Goal: Information Seeking & Learning: Compare options

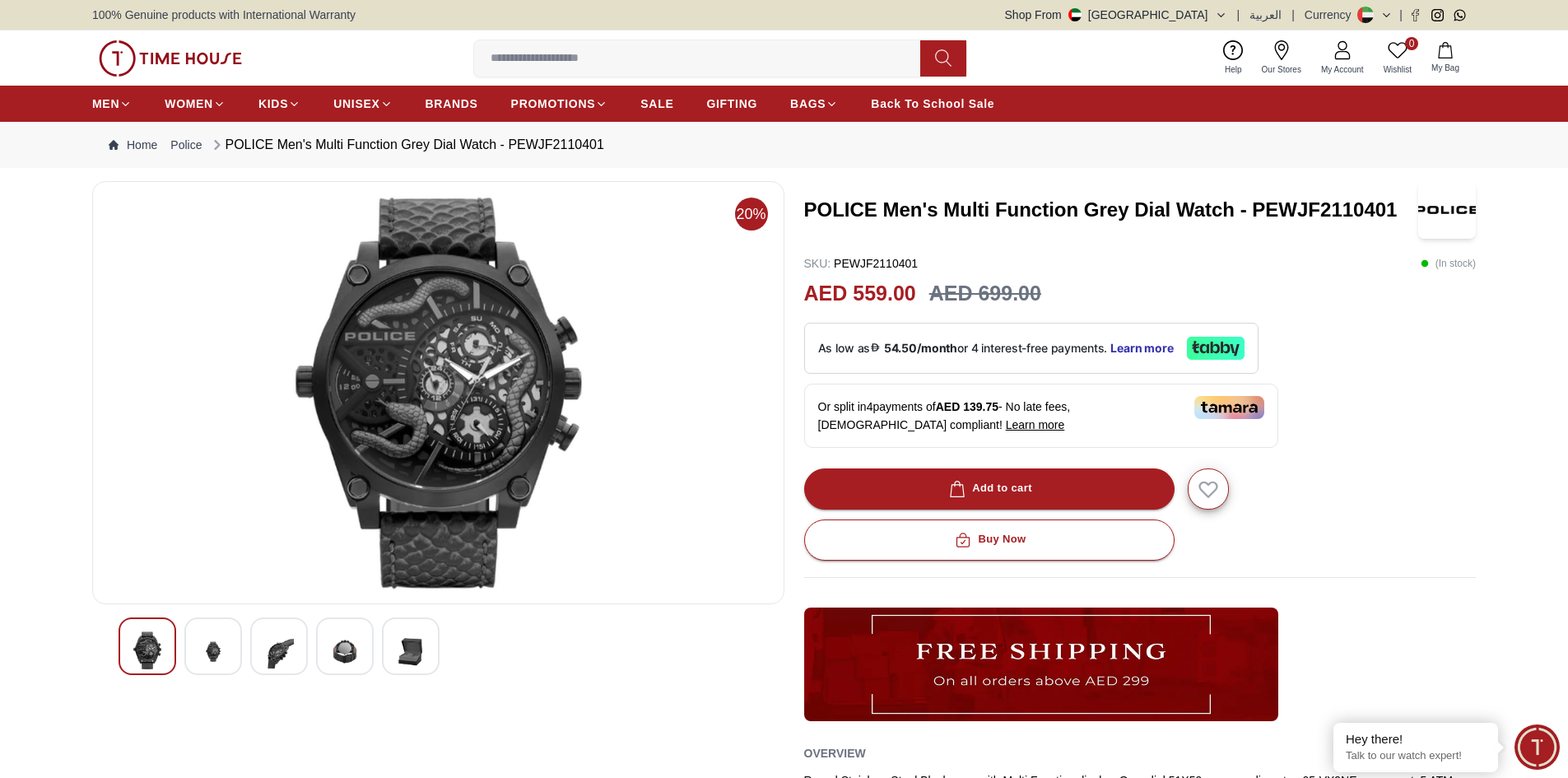
click at [203, 637] on img at bounding box center [212, 651] width 30 height 40
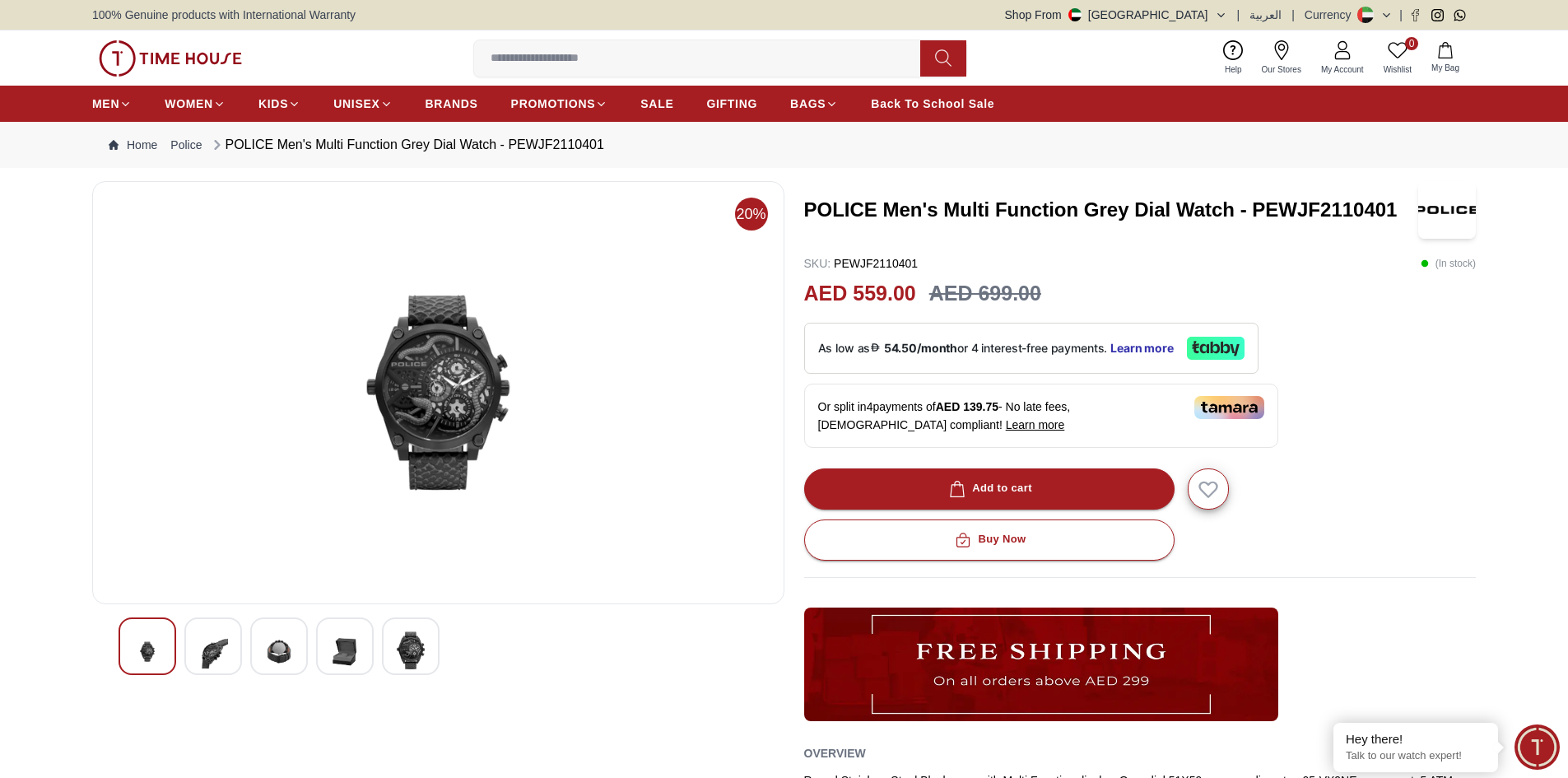
click at [272, 643] on img at bounding box center [278, 651] width 30 height 40
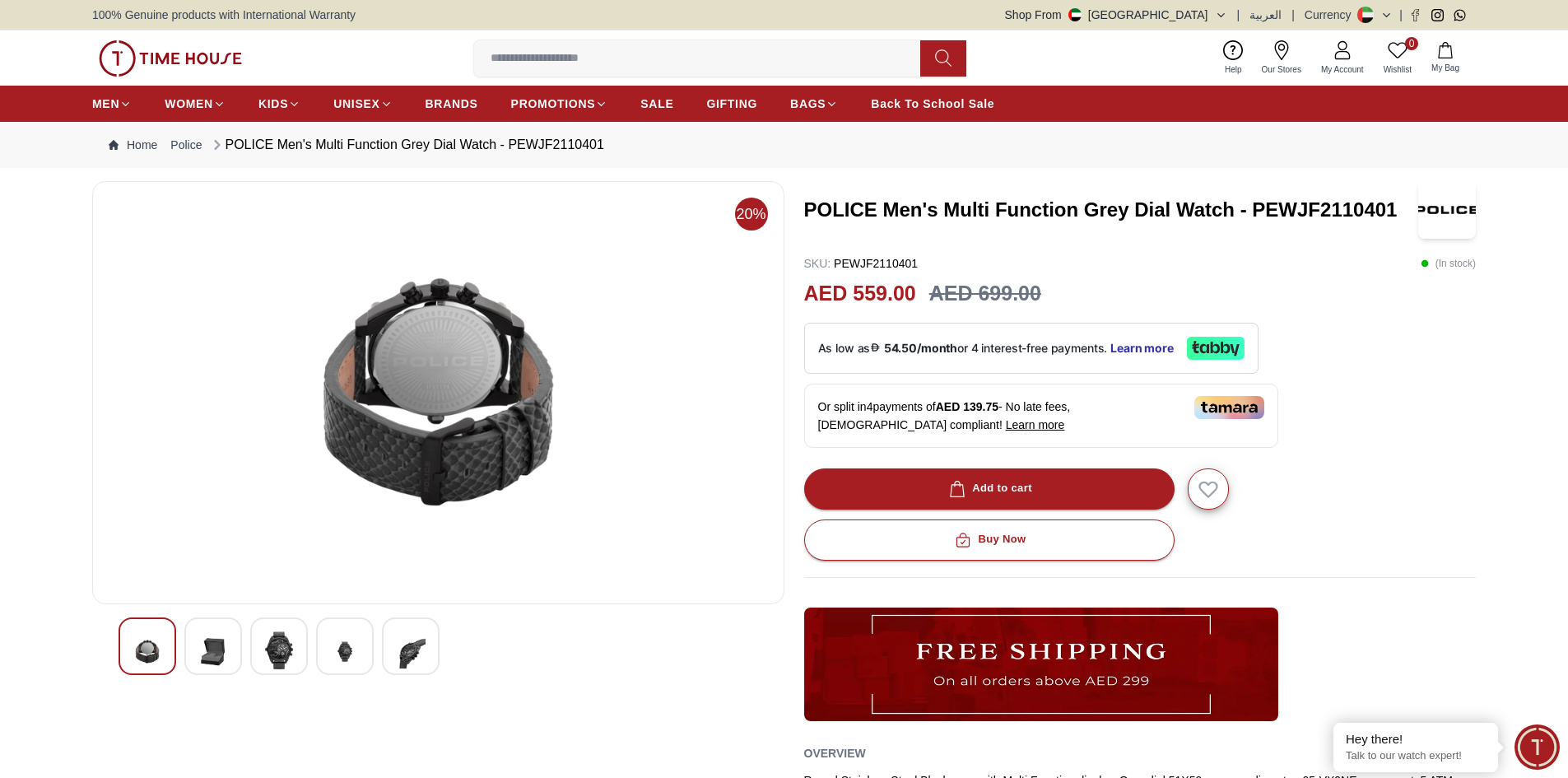
click at [343, 638] on img at bounding box center [344, 651] width 30 height 40
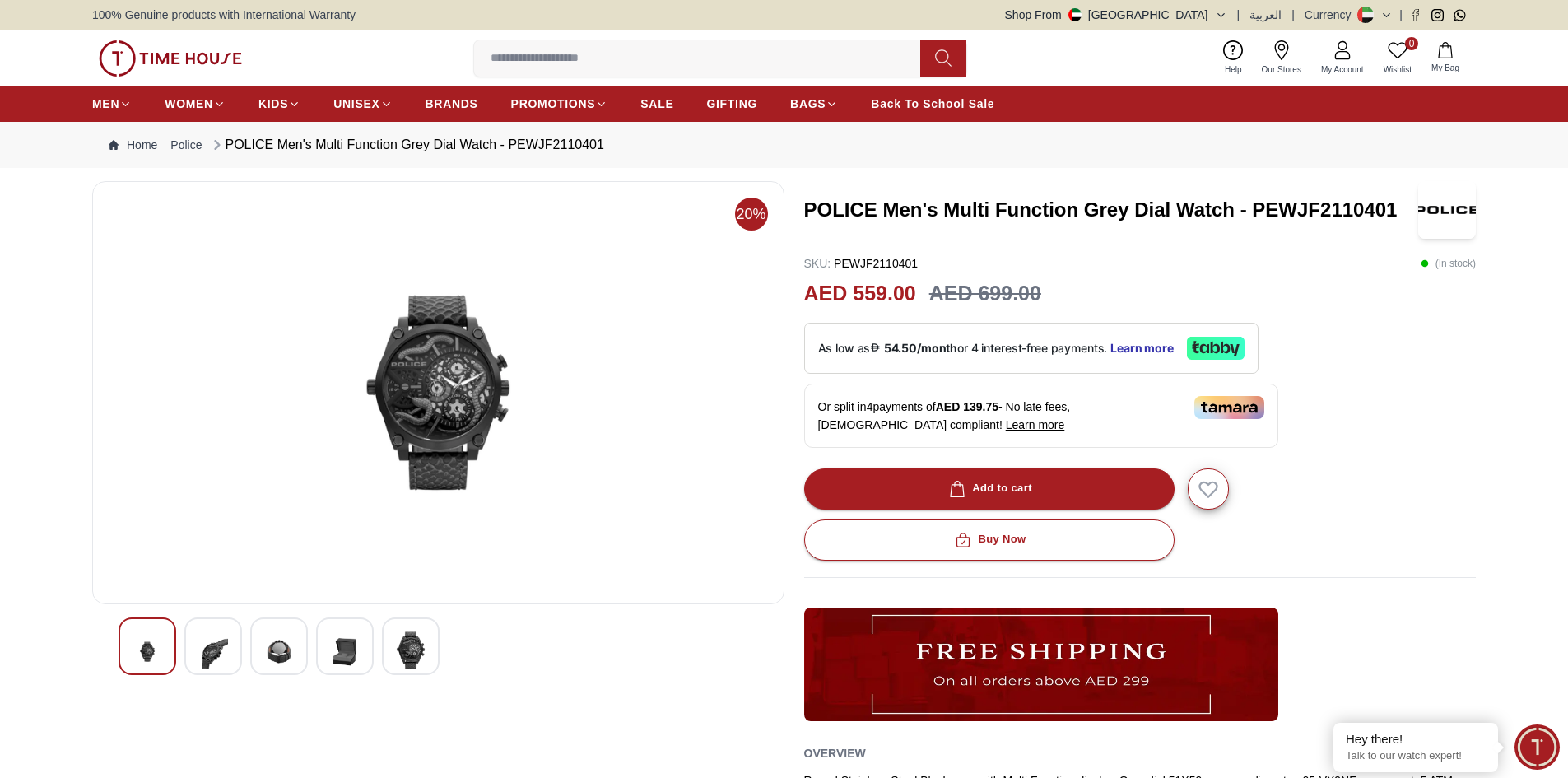
click at [426, 664] on div at bounding box center [410, 646] width 57 height 57
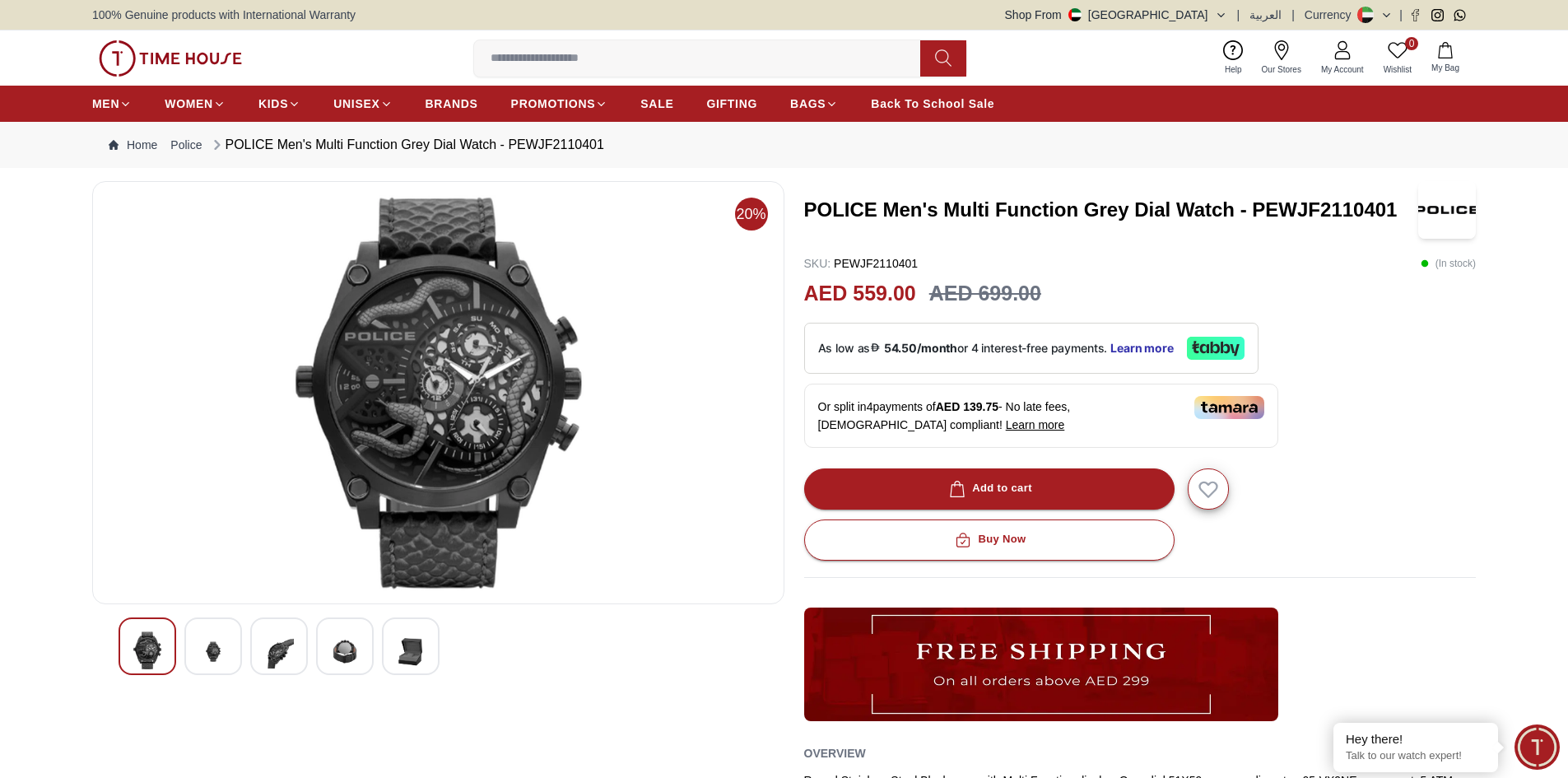
click at [207, 627] on div at bounding box center [213, 646] width 57 height 57
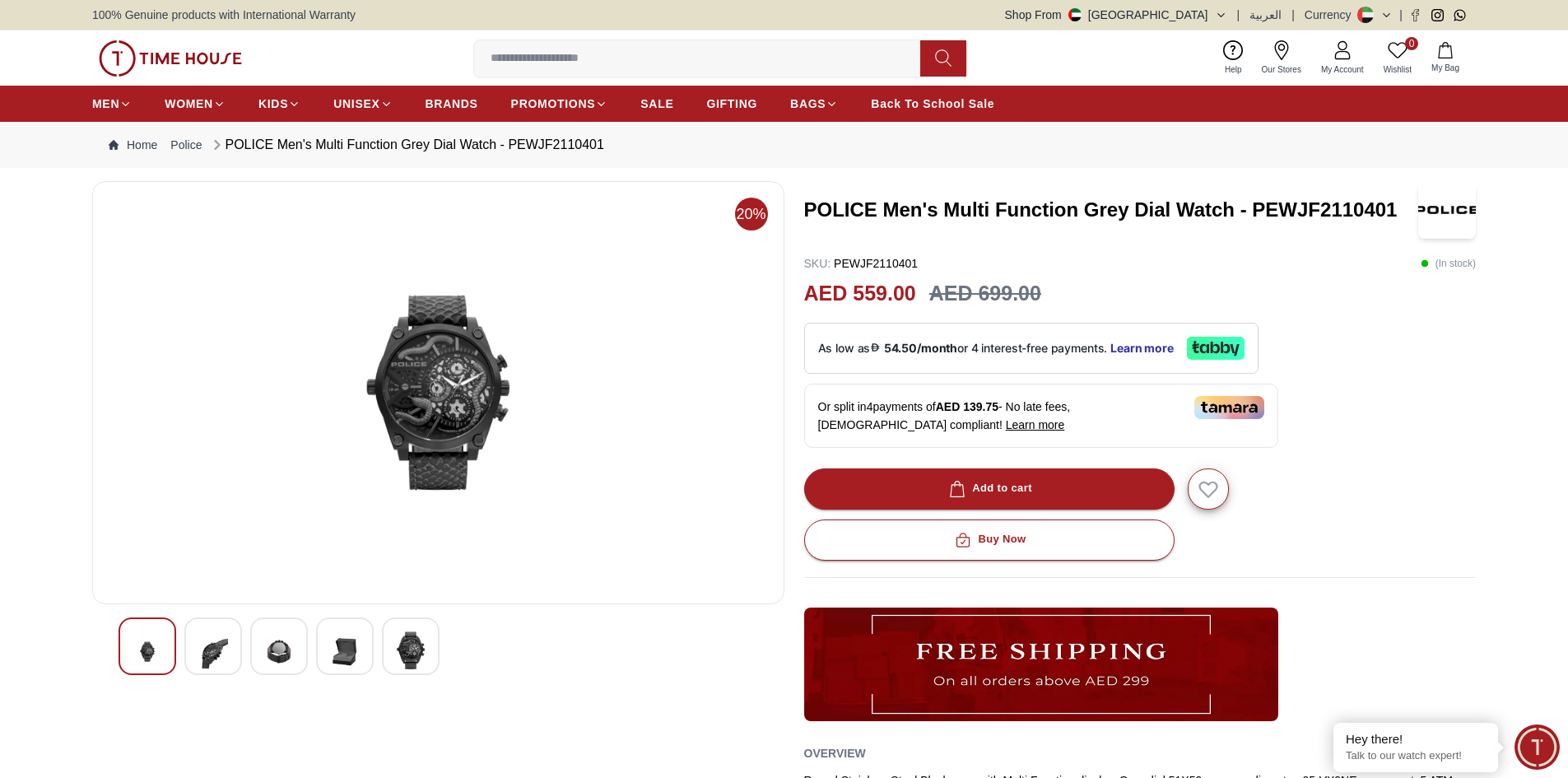
click at [258, 642] on div at bounding box center [279, 646] width 57 height 57
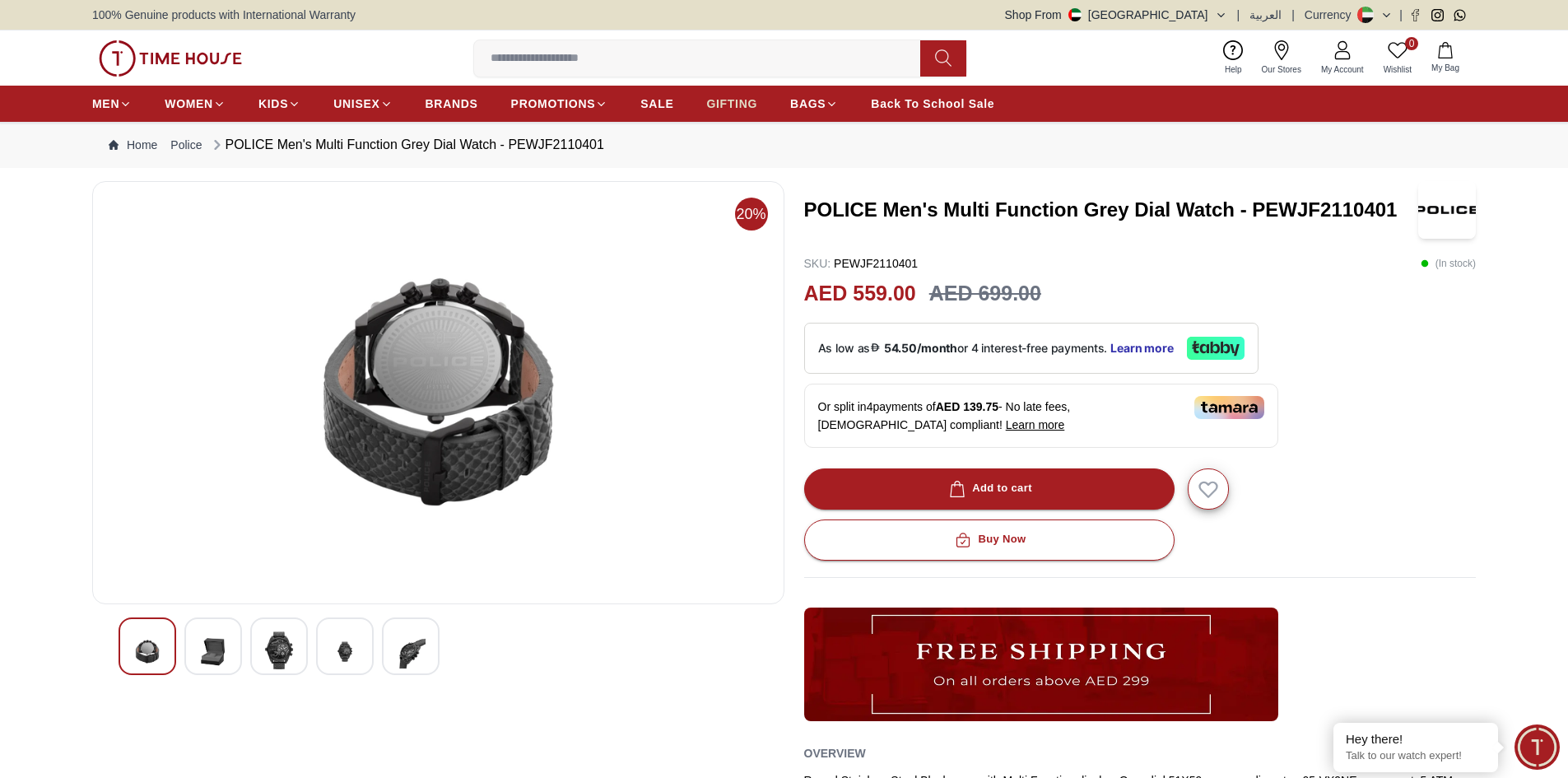
click at [738, 104] on span "GIFTING" at bounding box center [731, 103] width 51 height 16
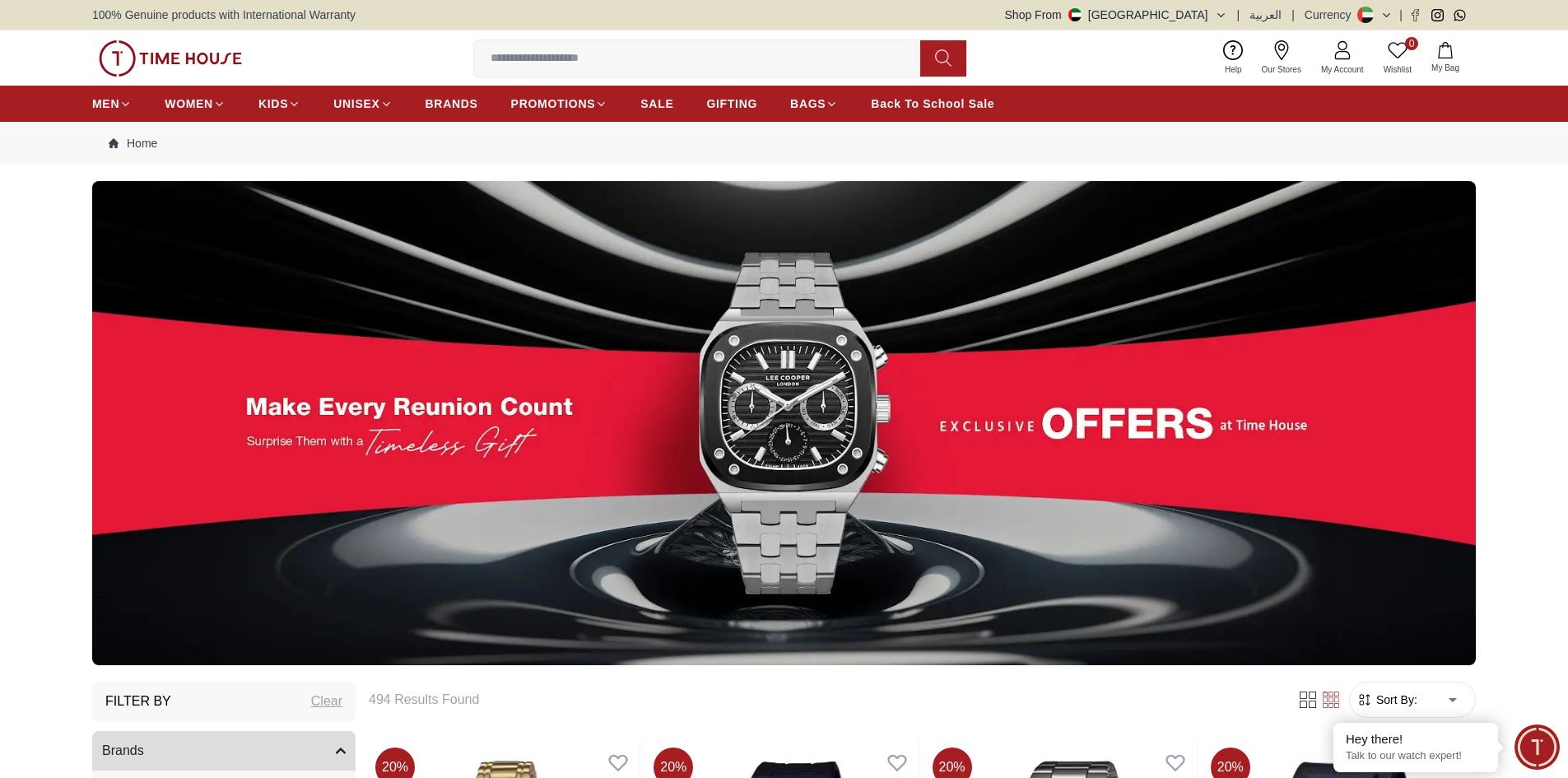
click at [782, 323] on img at bounding box center [783, 422] width 1383 height 484
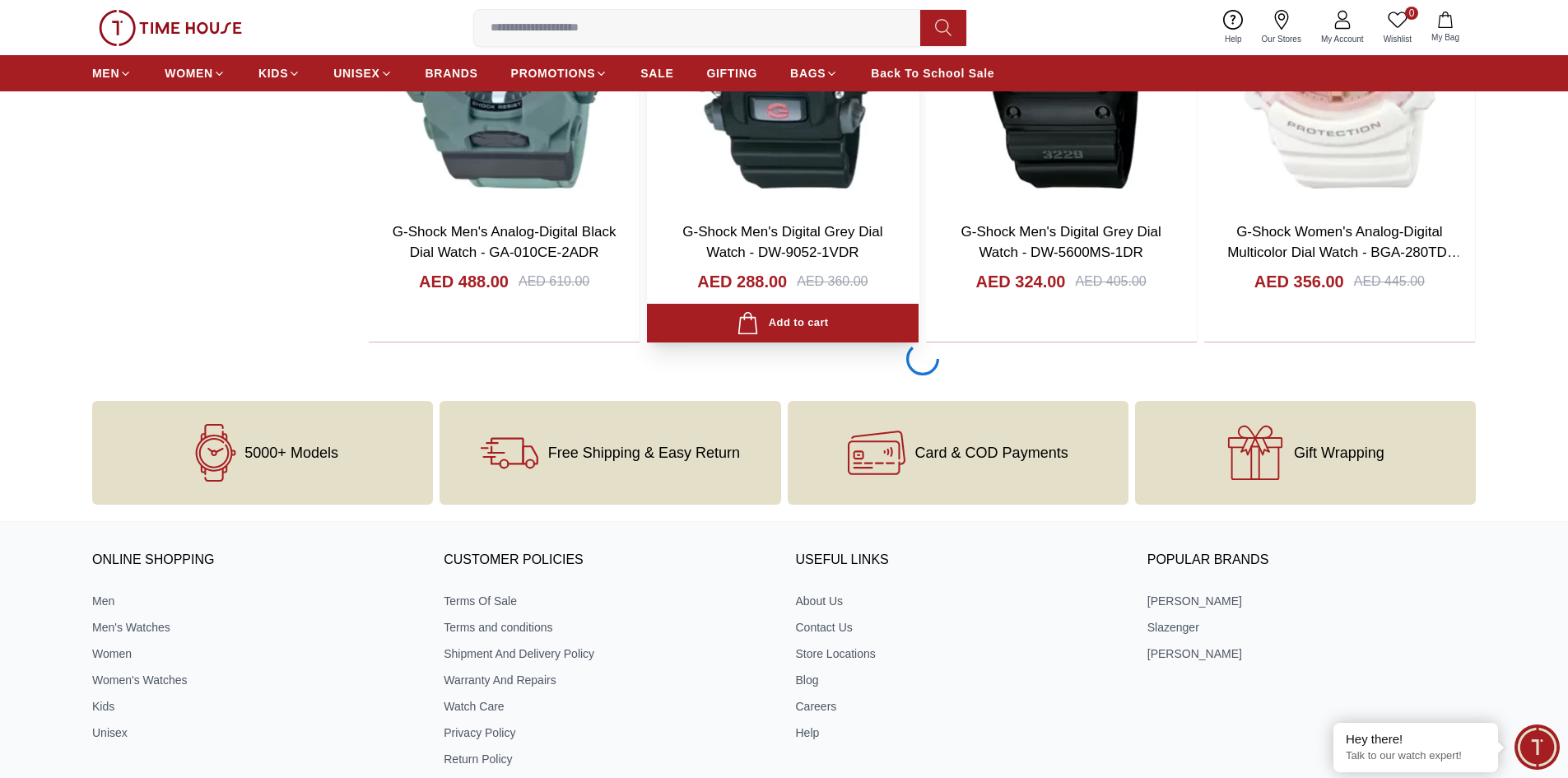
scroll to position [3044, 0]
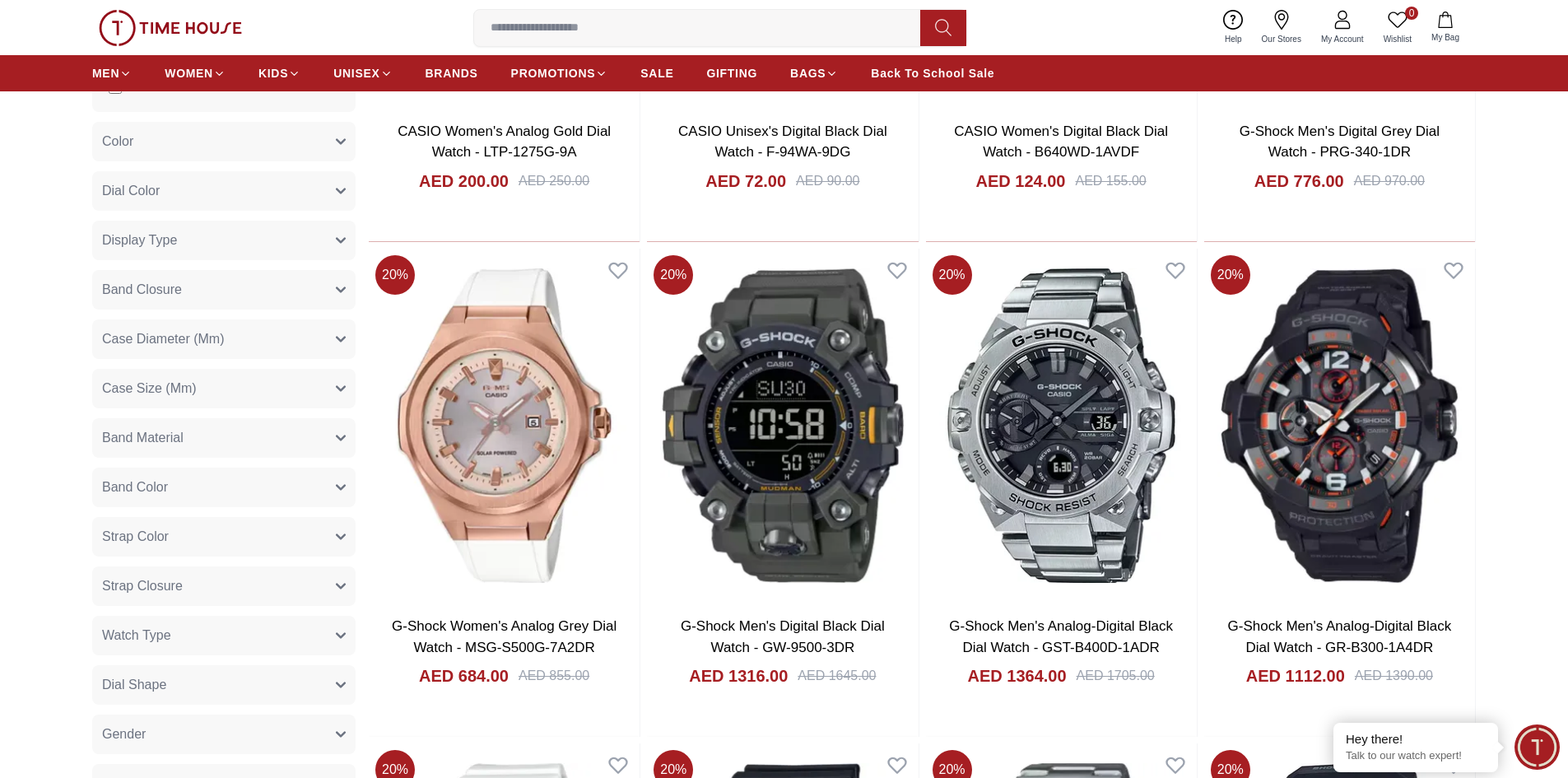
scroll to position [411, 0]
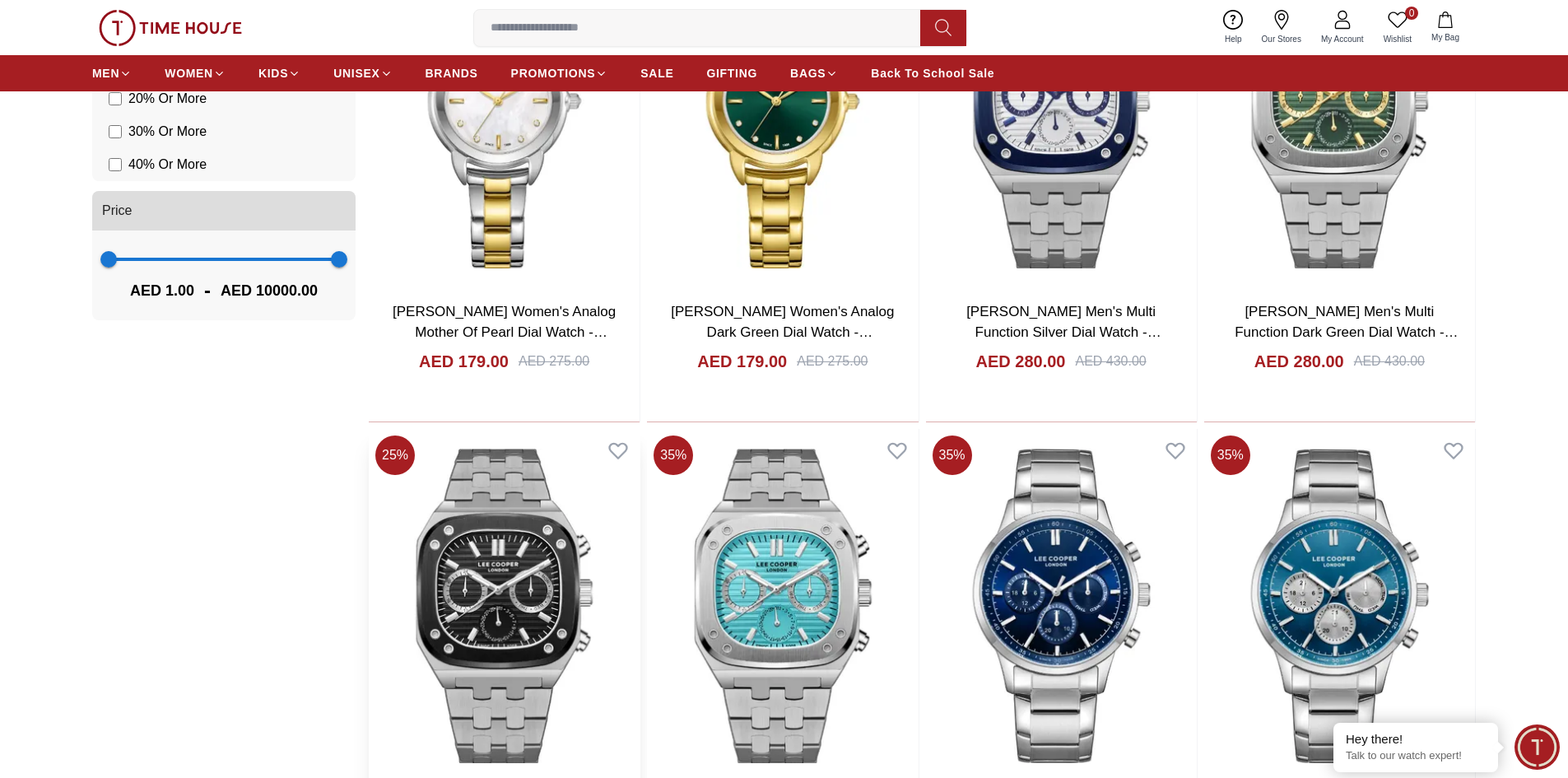
scroll to position [1892, 0]
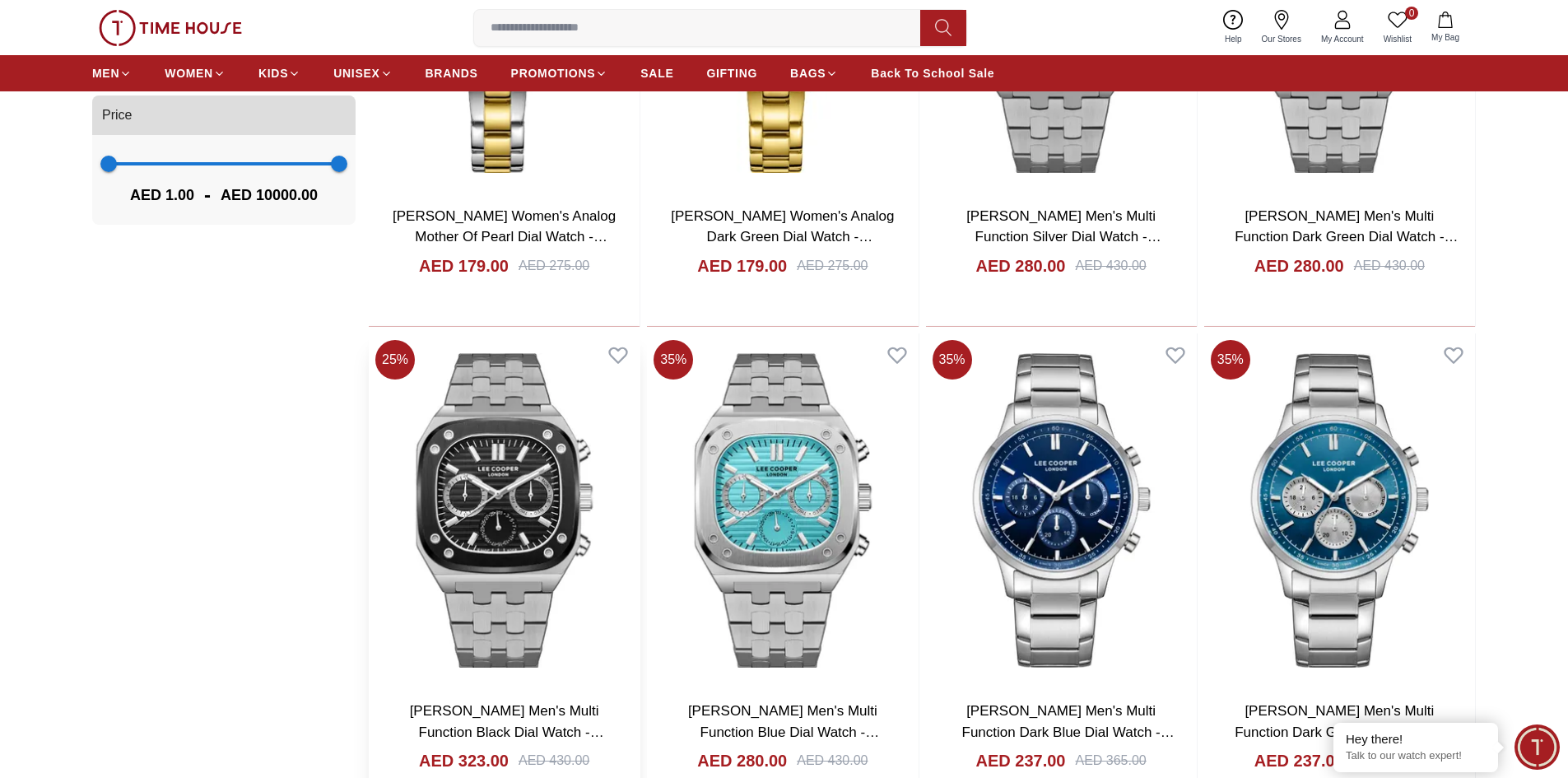
click at [508, 484] on img at bounding box center [504, 510] width 271 height 354
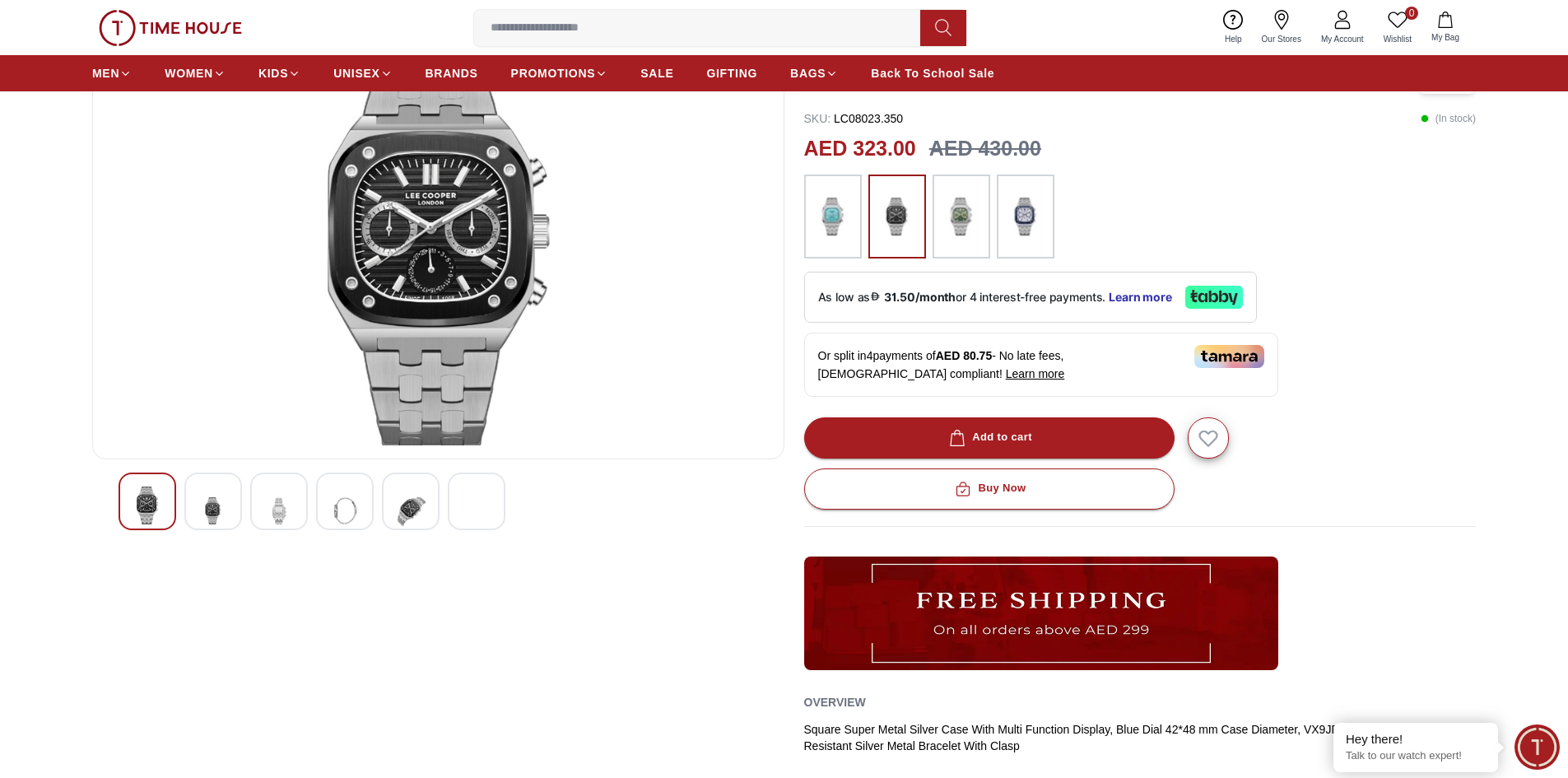
scroll to position [164, 0]
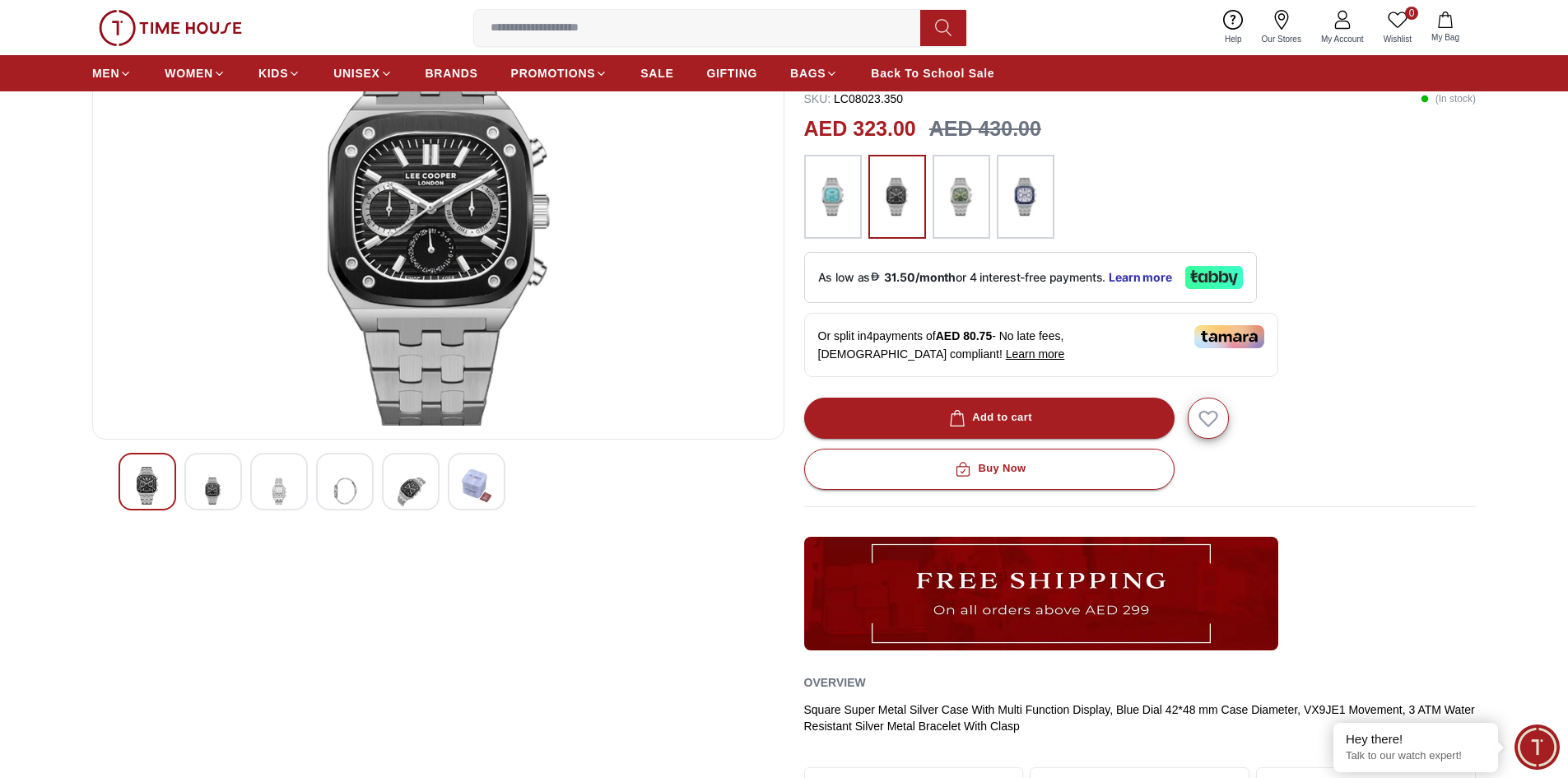
click at [224, 486] on img at bounding box center [212, 490] width 30 height 49
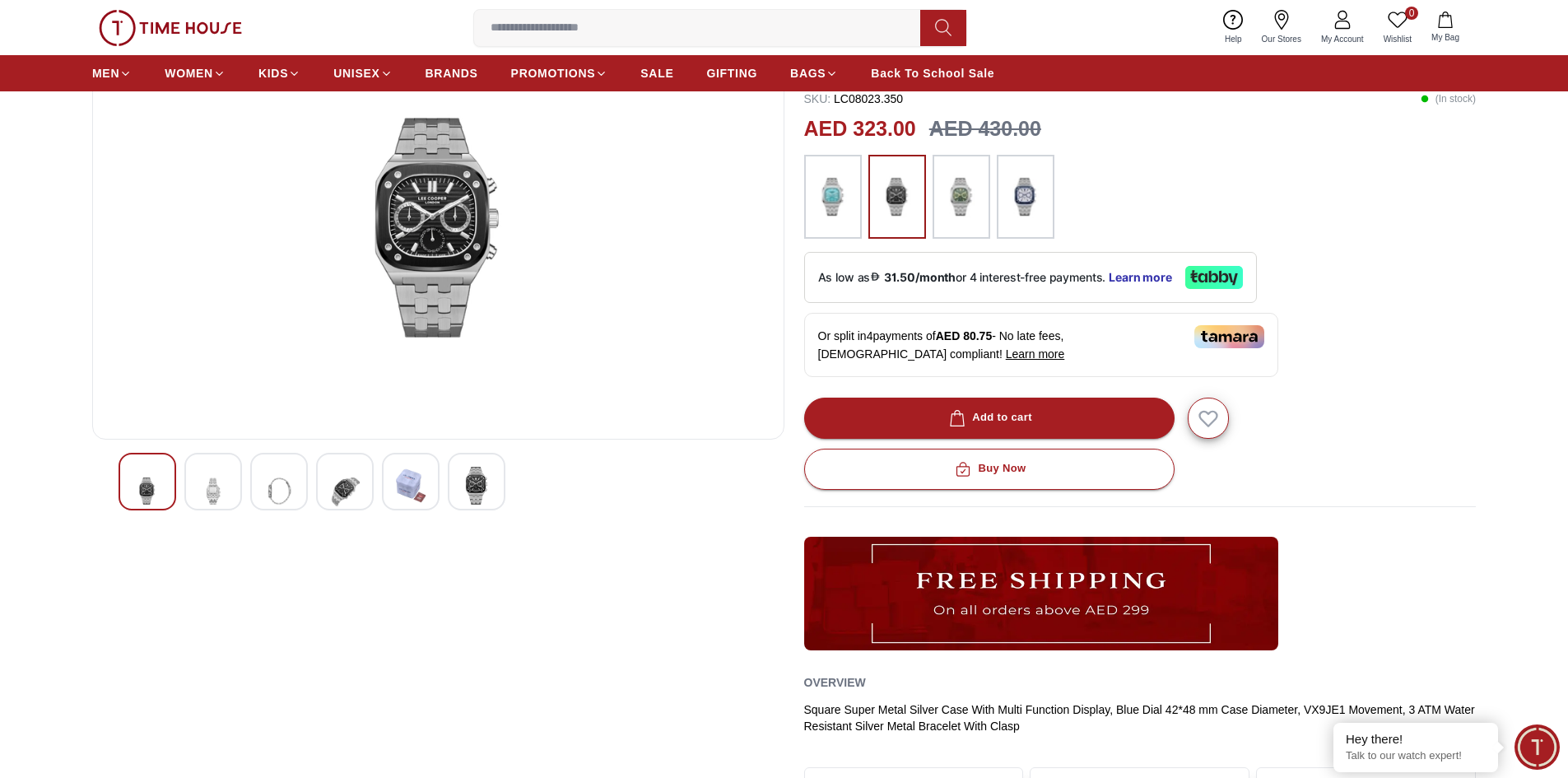
click at [213, 487] on img at bounding box center [212, 490] width 30 height 49
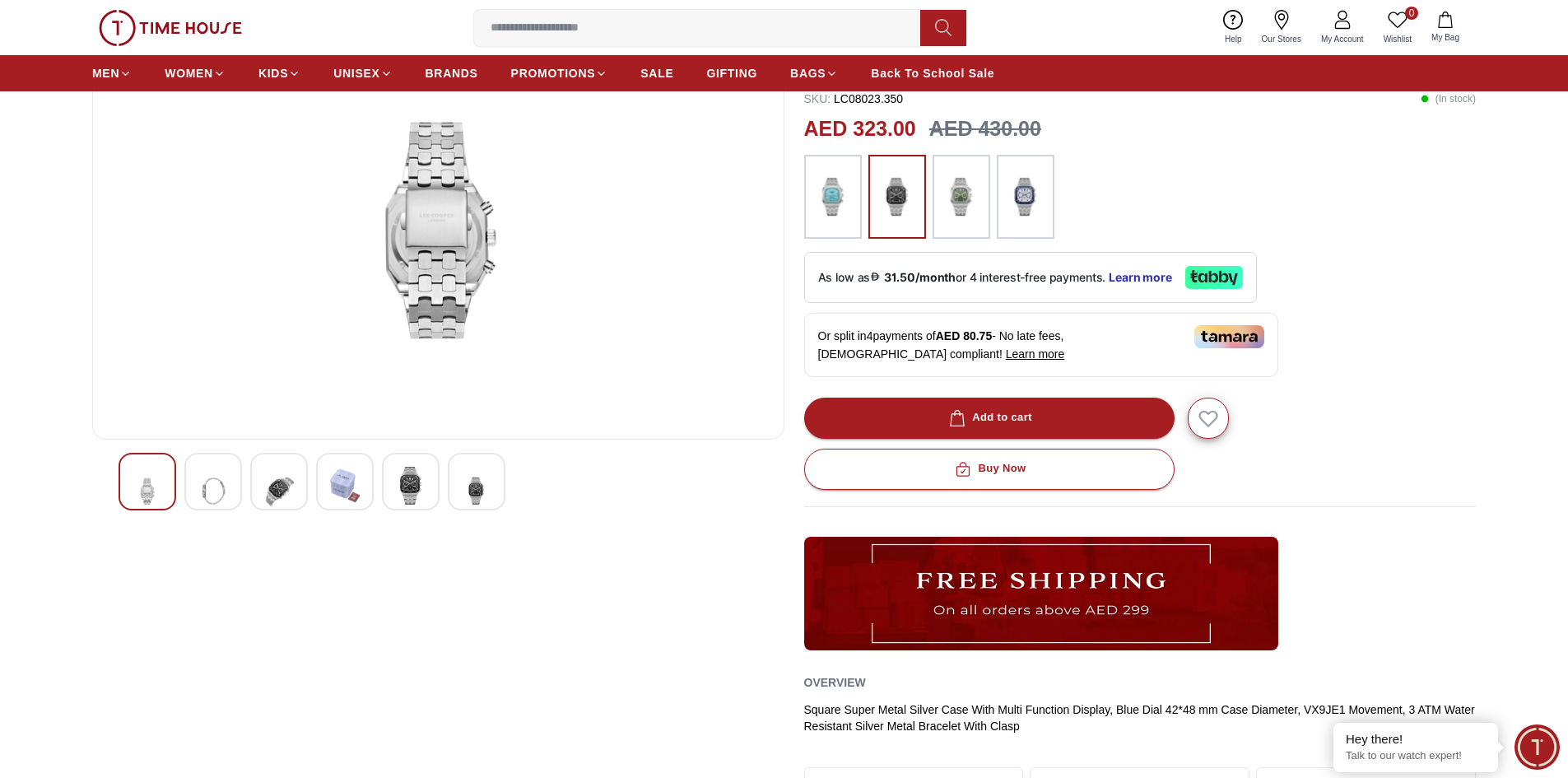
click at [269, 482] on img at bounding box center [278, 490] width 30 height 49
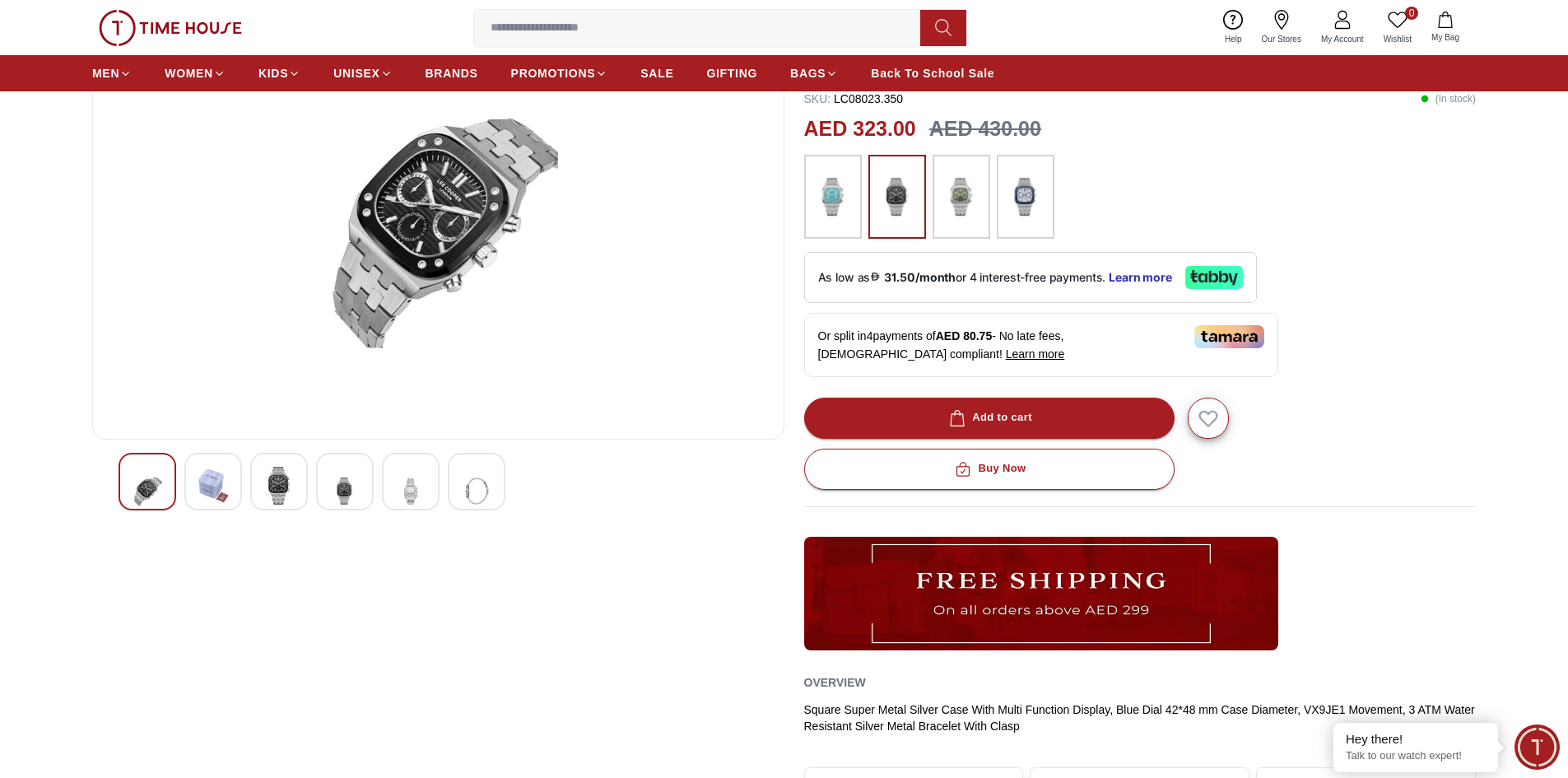
click at [222, 482] on img at bounding box center [212, 486] width 30 height 38
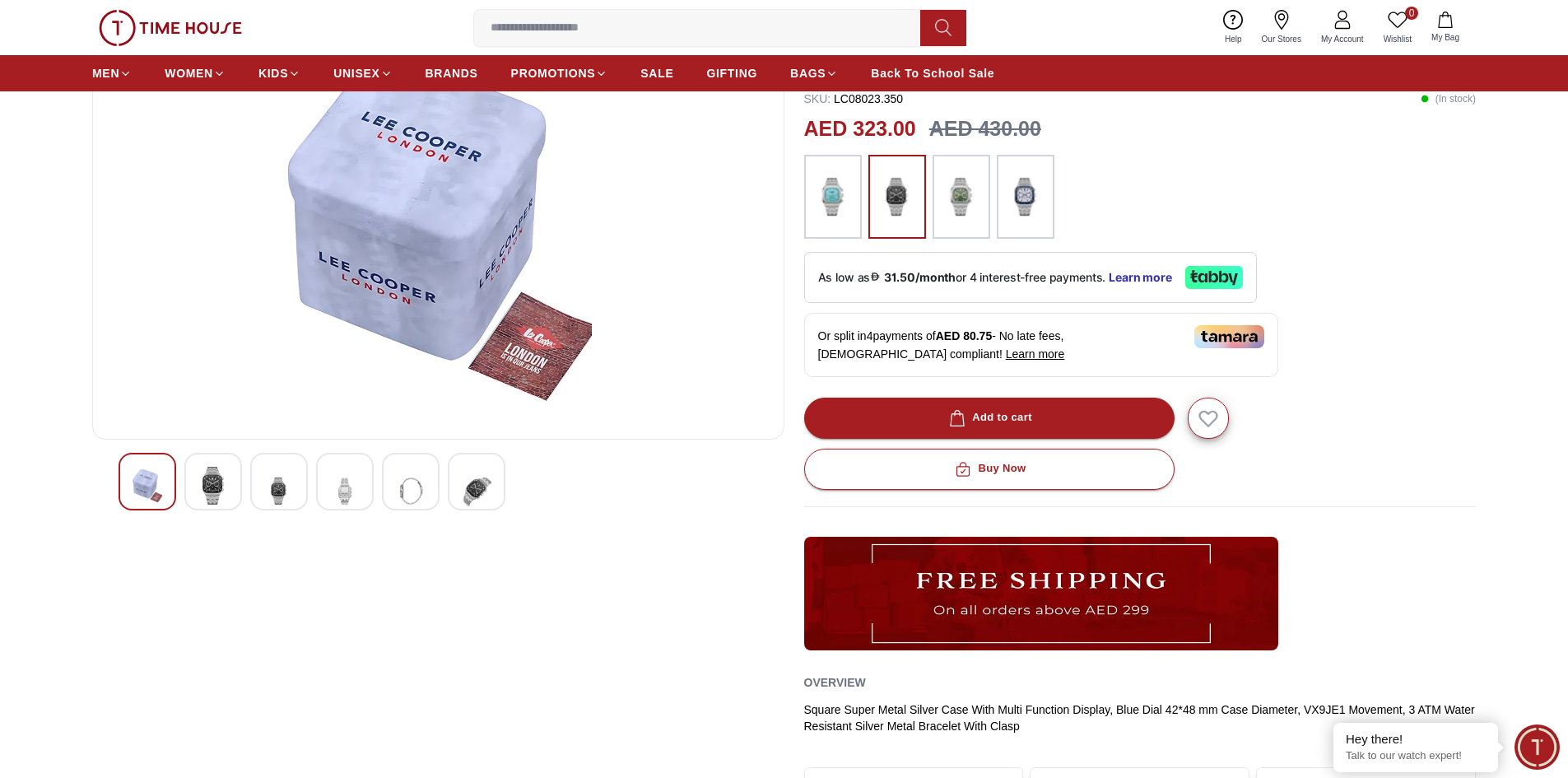
click at [227, 484] on img at bounding box center [212, 486] width 30 height 38
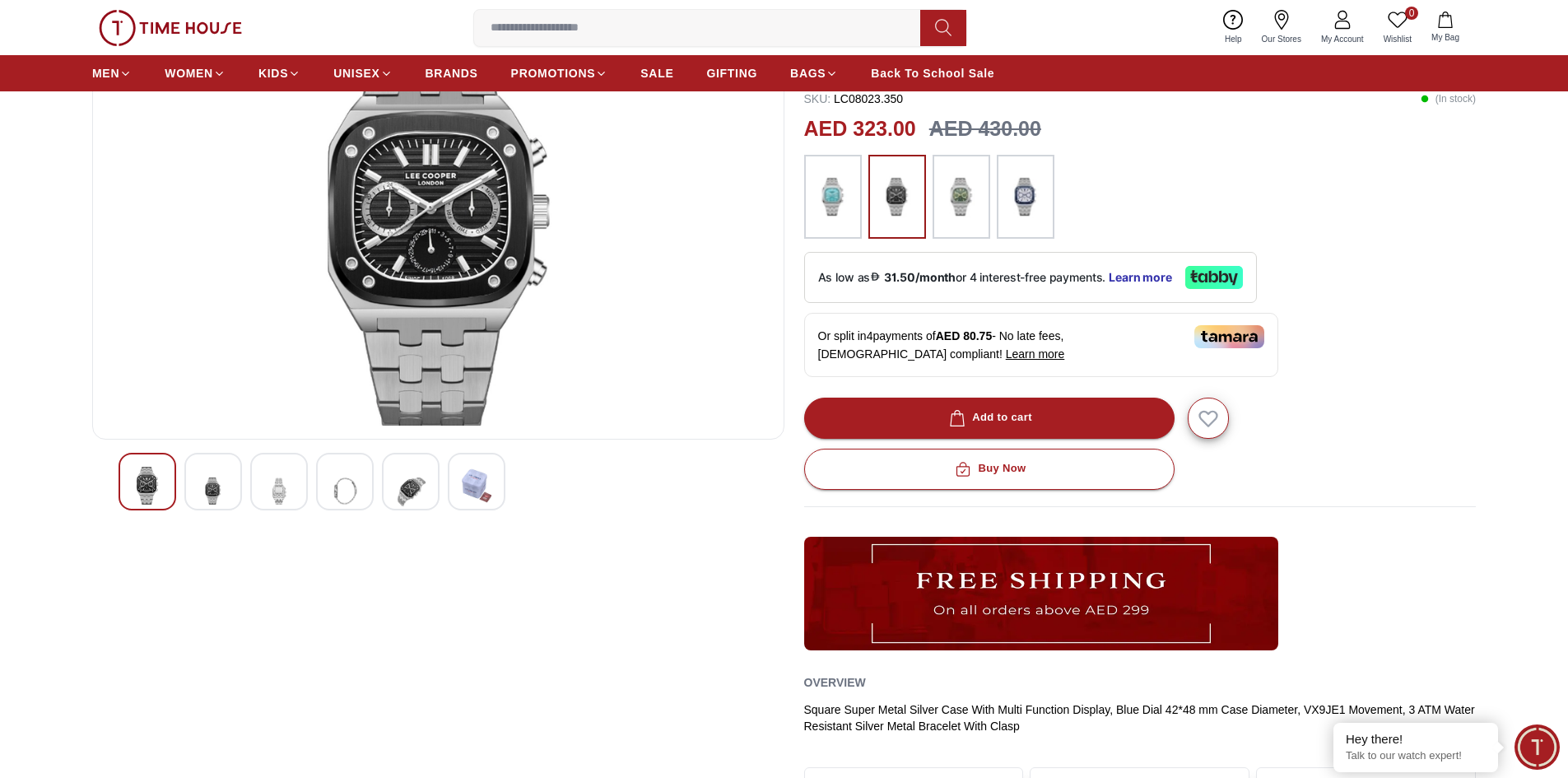
click at [227, 484] on img at bounding box center [212, 490] width 30 height 49
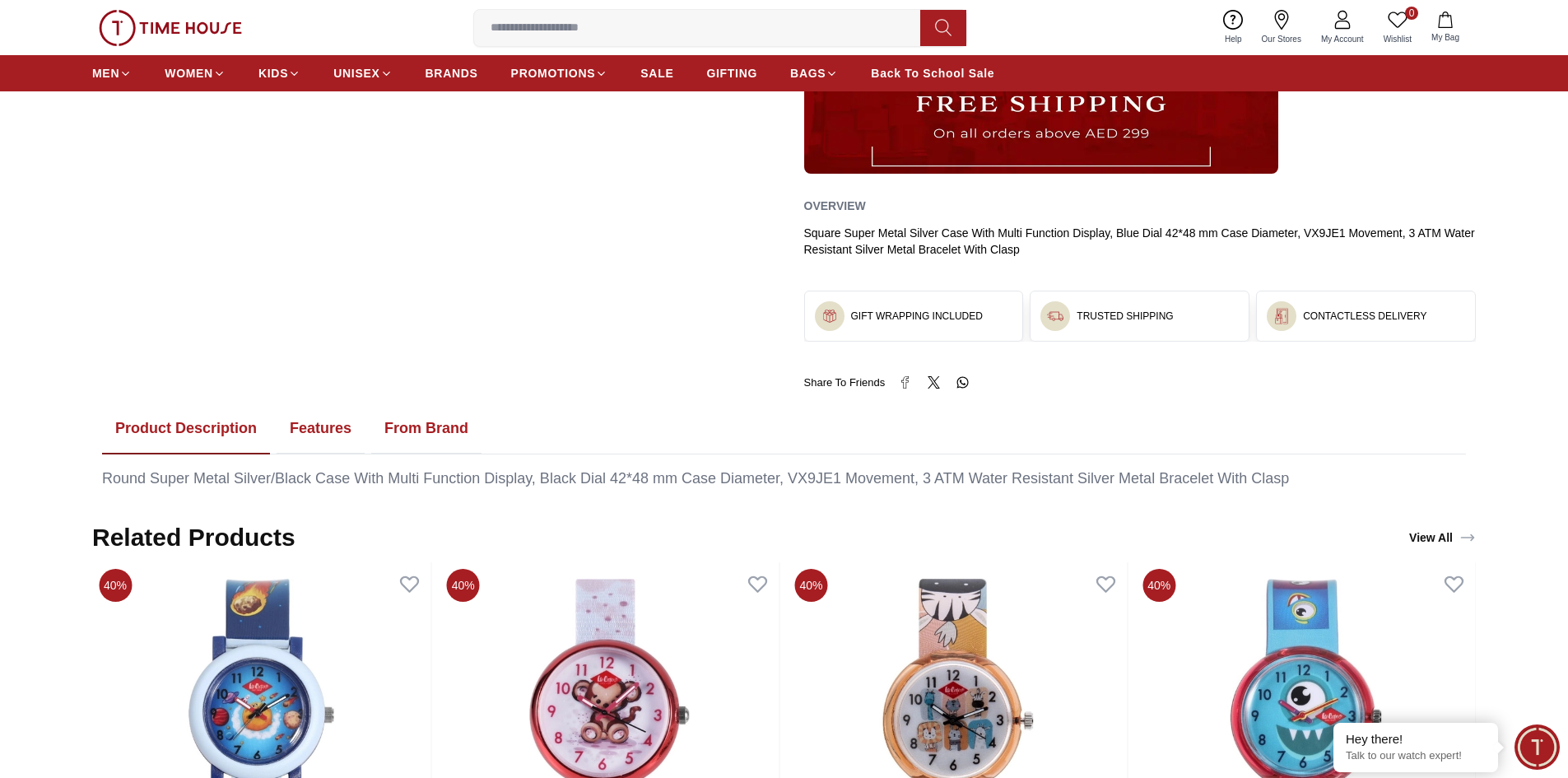
scroll to position [659, 0]
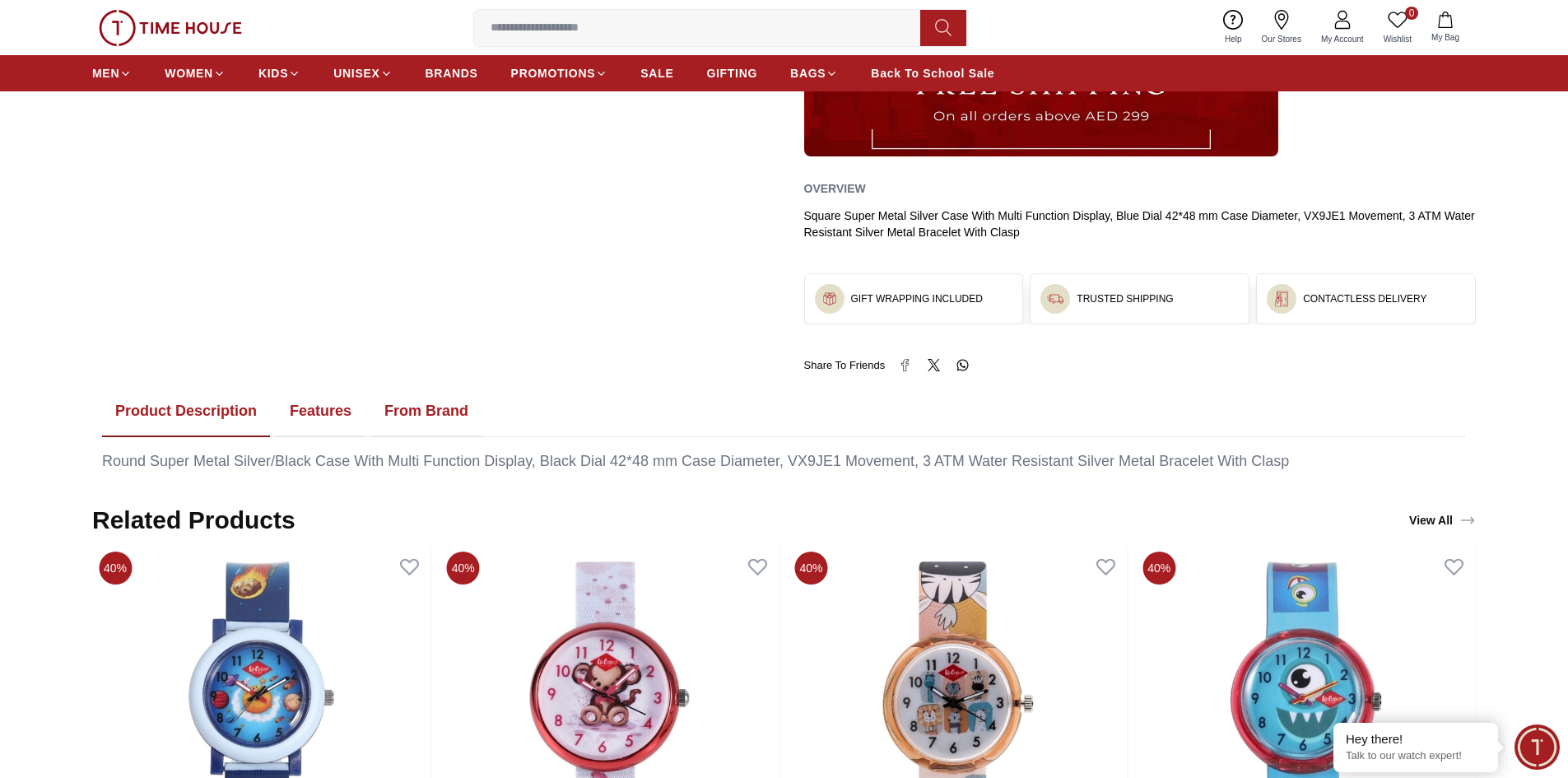
click at [305, 419] on button "Features" at bounding box center [320, 411] width 88 height 51
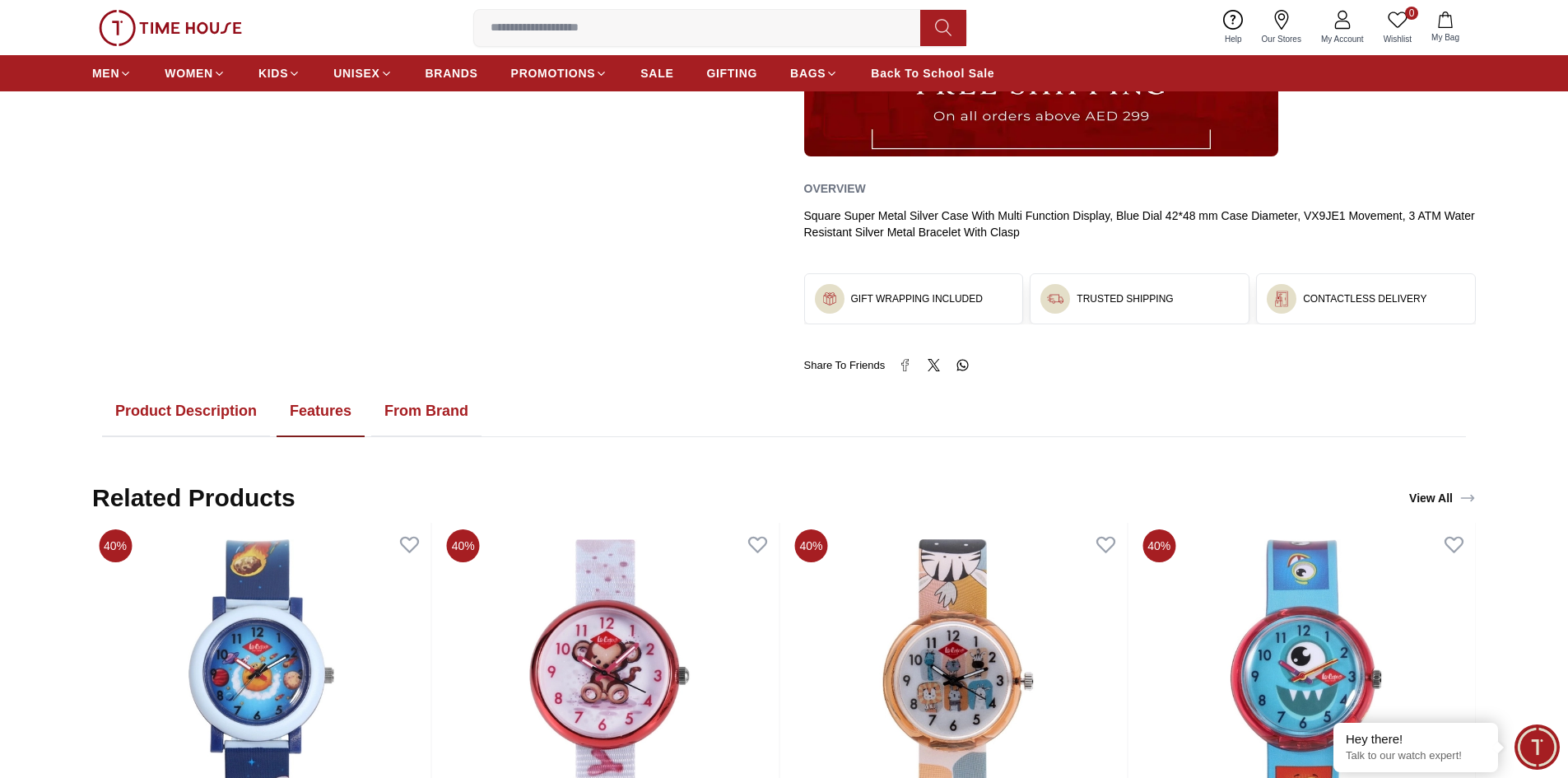
click at [192, 408] on button "Product Description" at bounding box center [186, 411] width 168 height 51
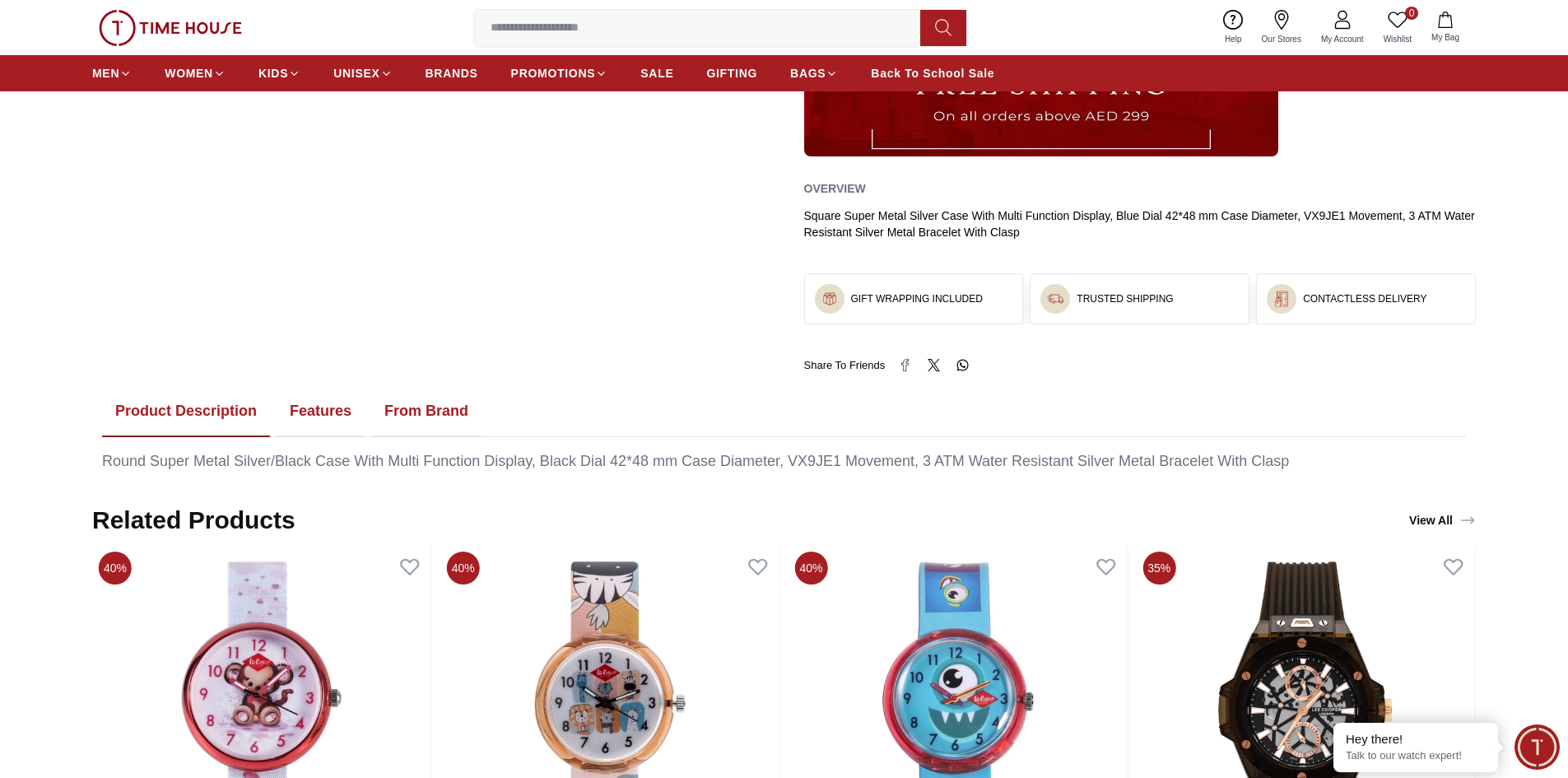
click at [344, 418] on button "Features" at bounding box center [320, 411] width 88 height 51
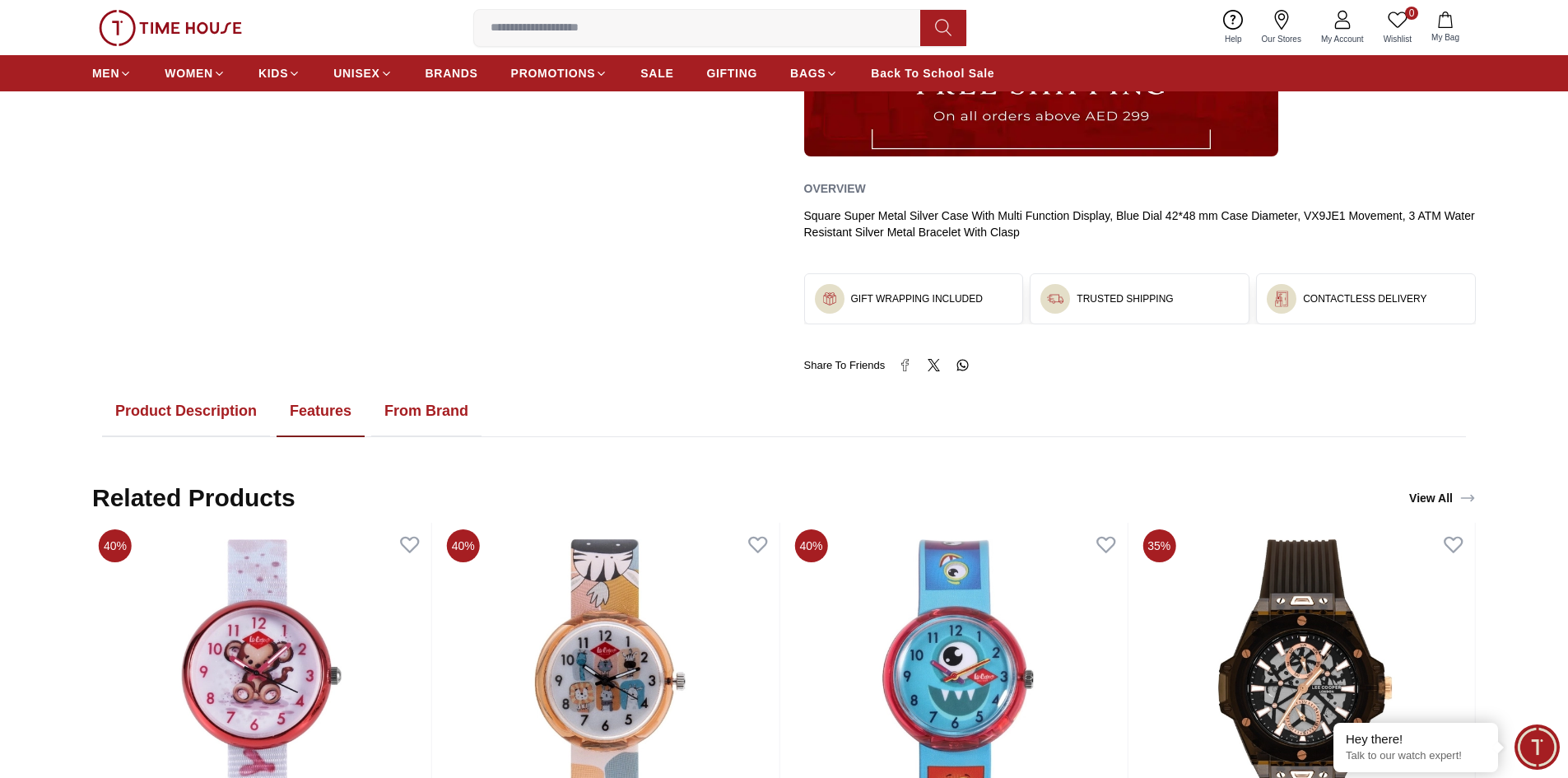
click at [401, 411] on button "From Brand" at bounding box center [425, 411] width 110 height 51
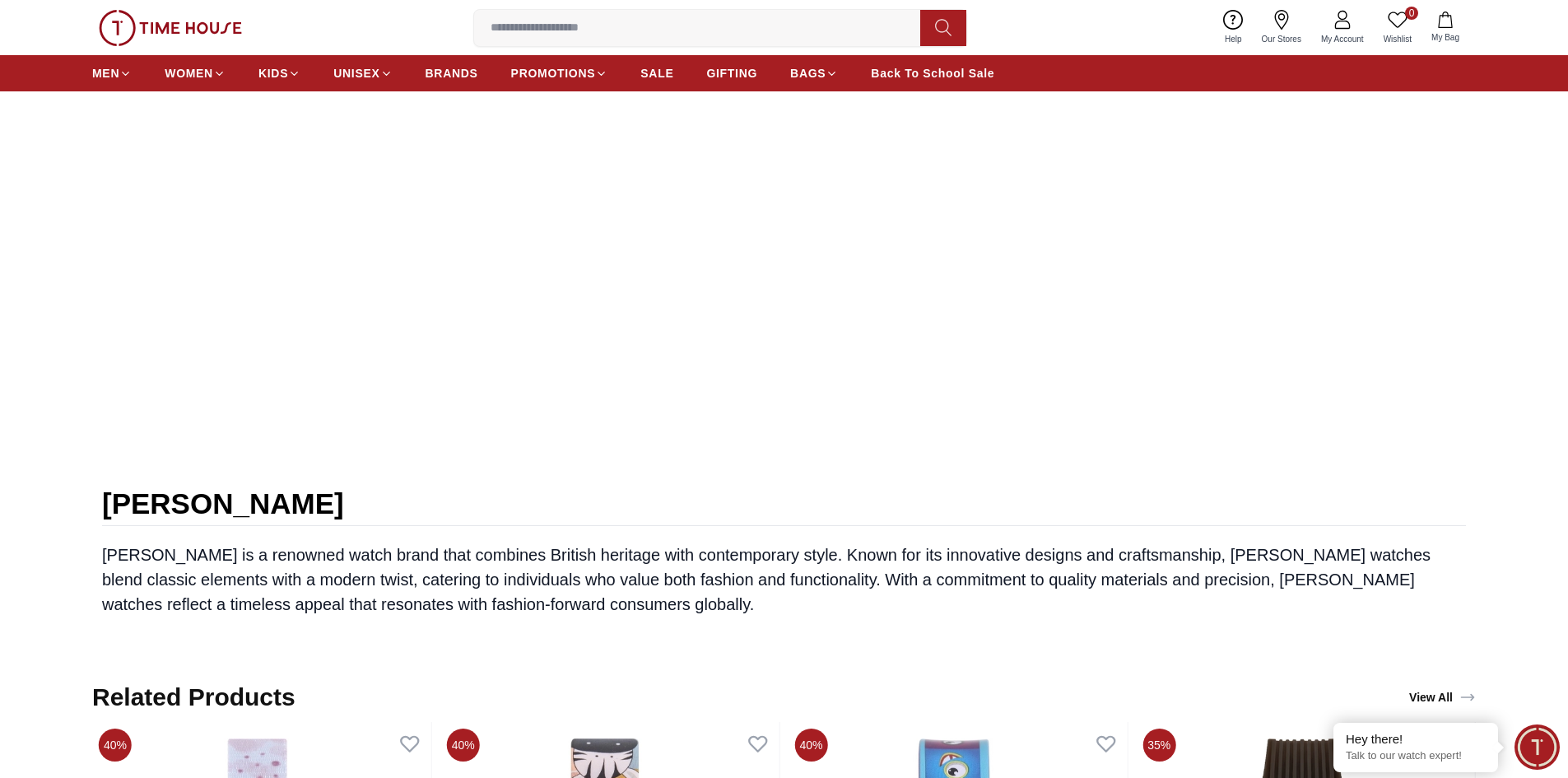
scroll to position [905, 0]
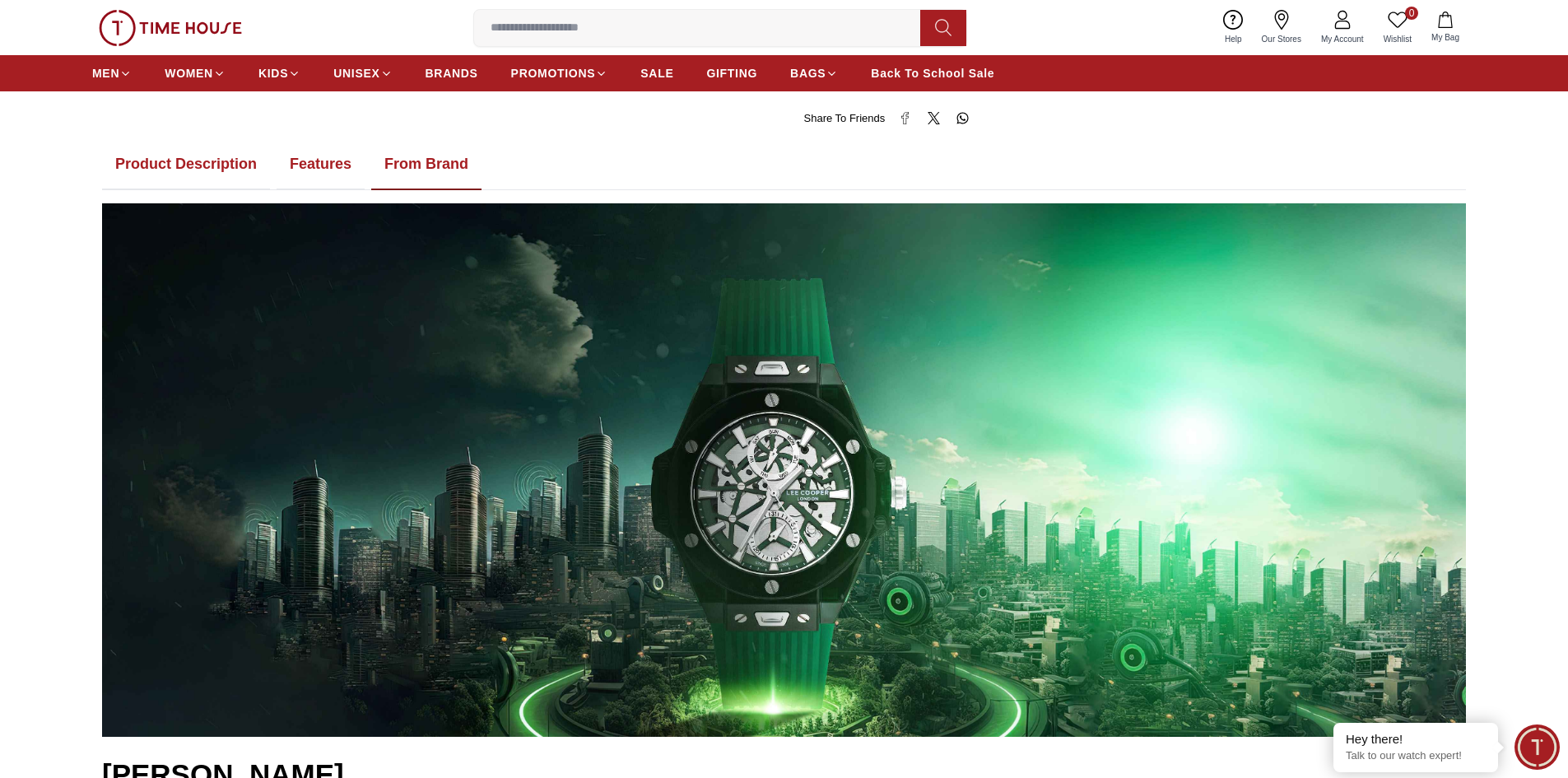
click at [317, 177] on button "Features" at bounding box center [320, 163] width 88 height 51
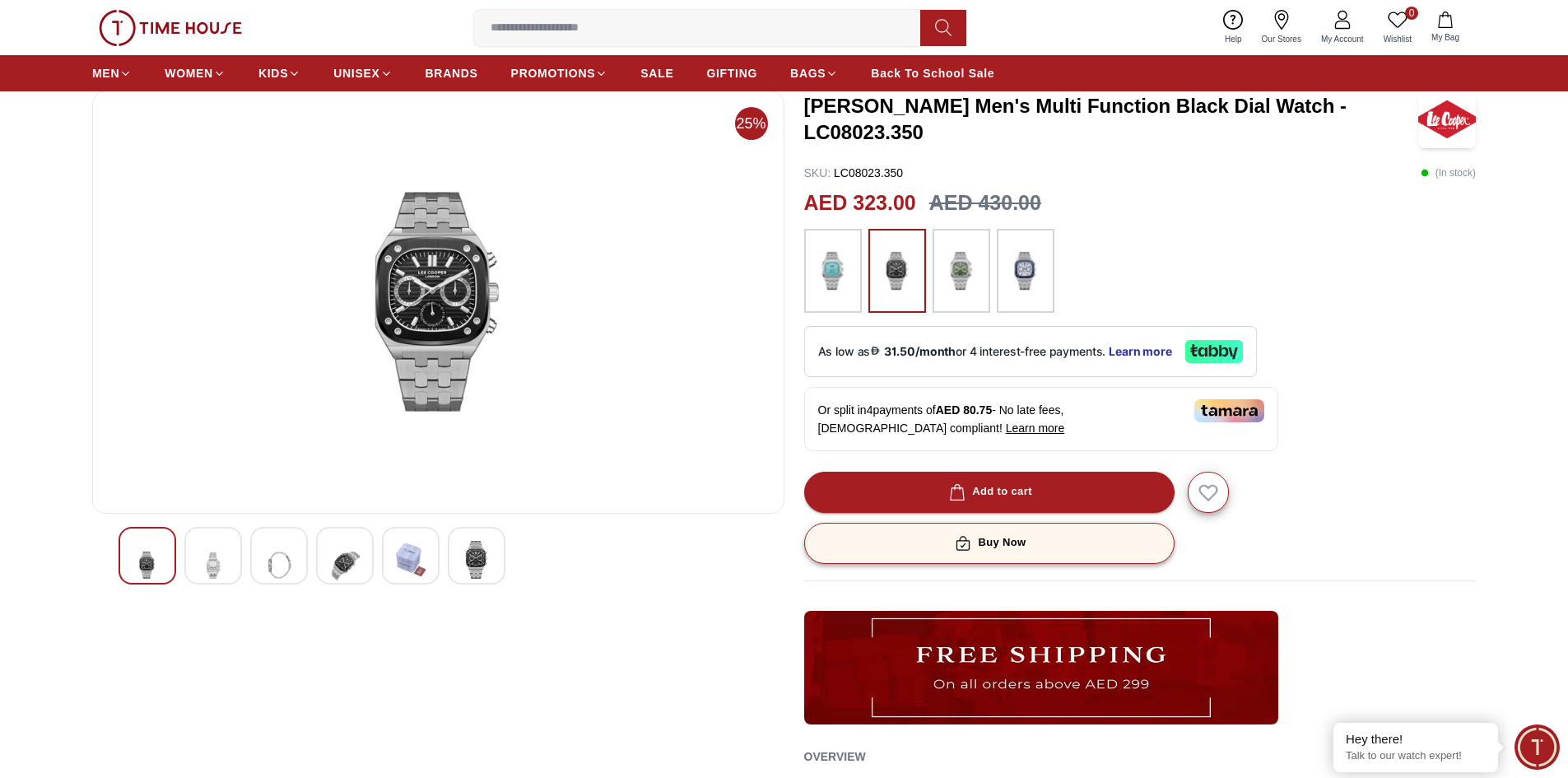
scroll to position [0, 0]
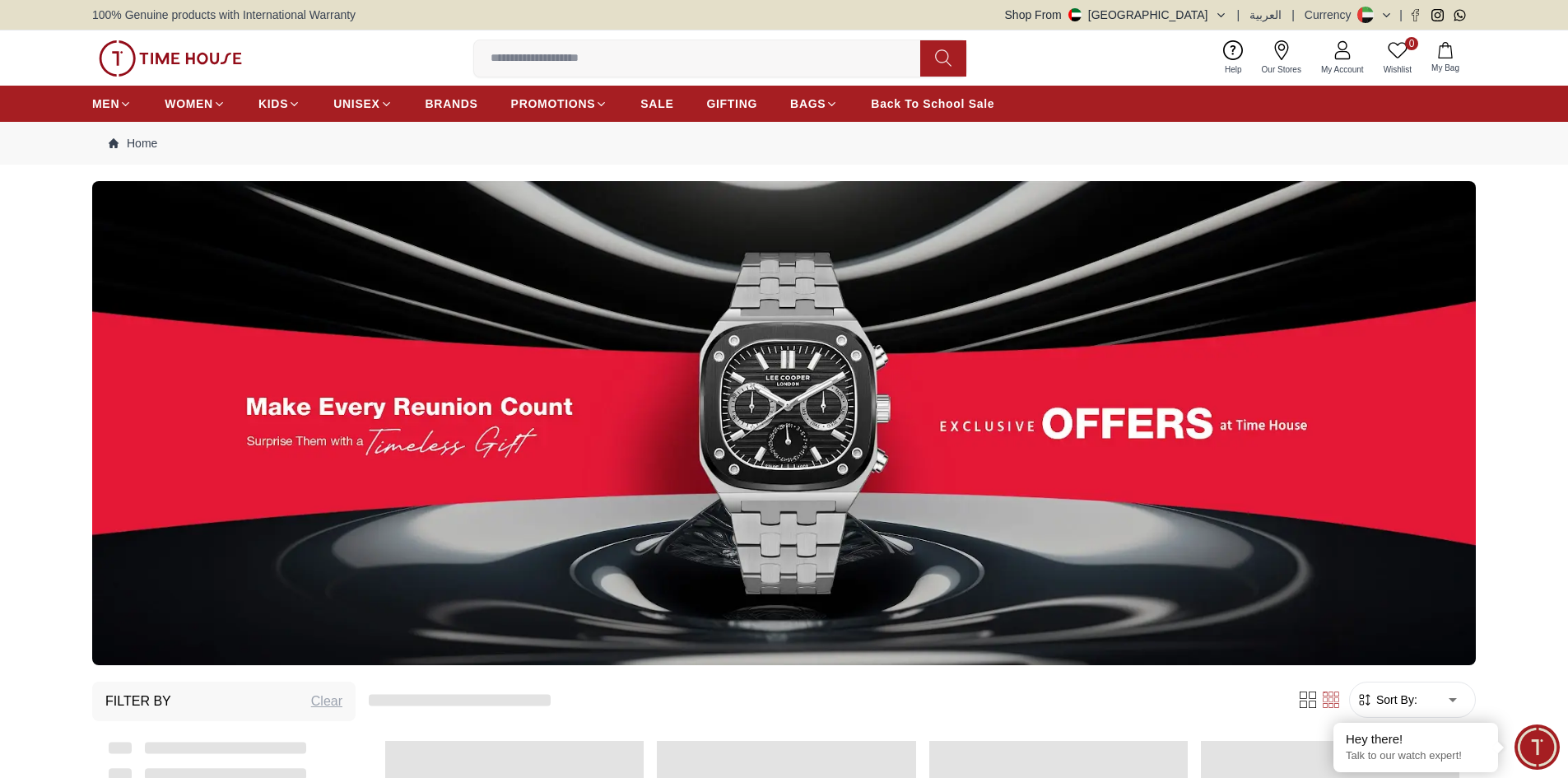
scroll to position [1892, 0]
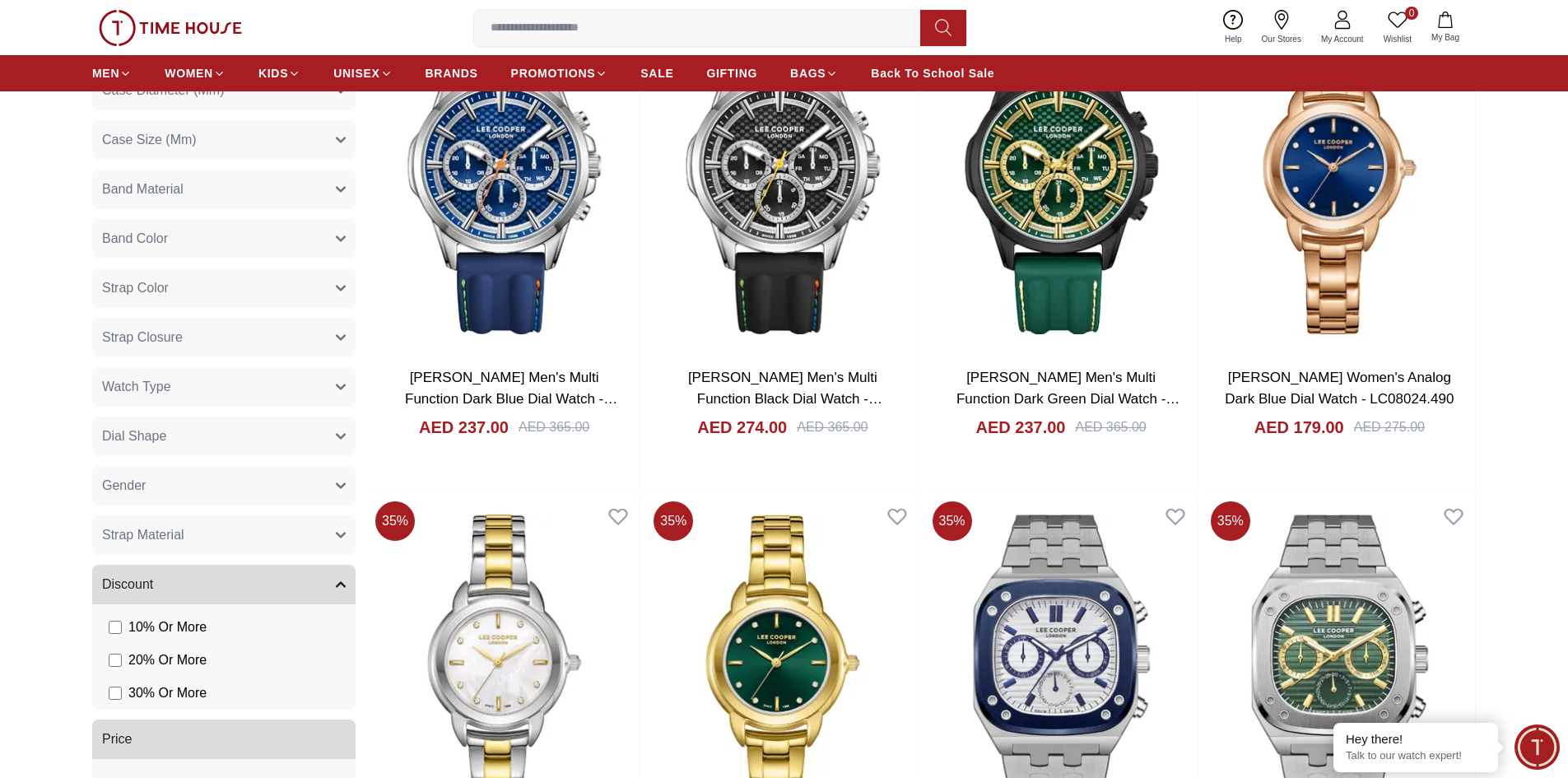
scroll to position [1234, 0]
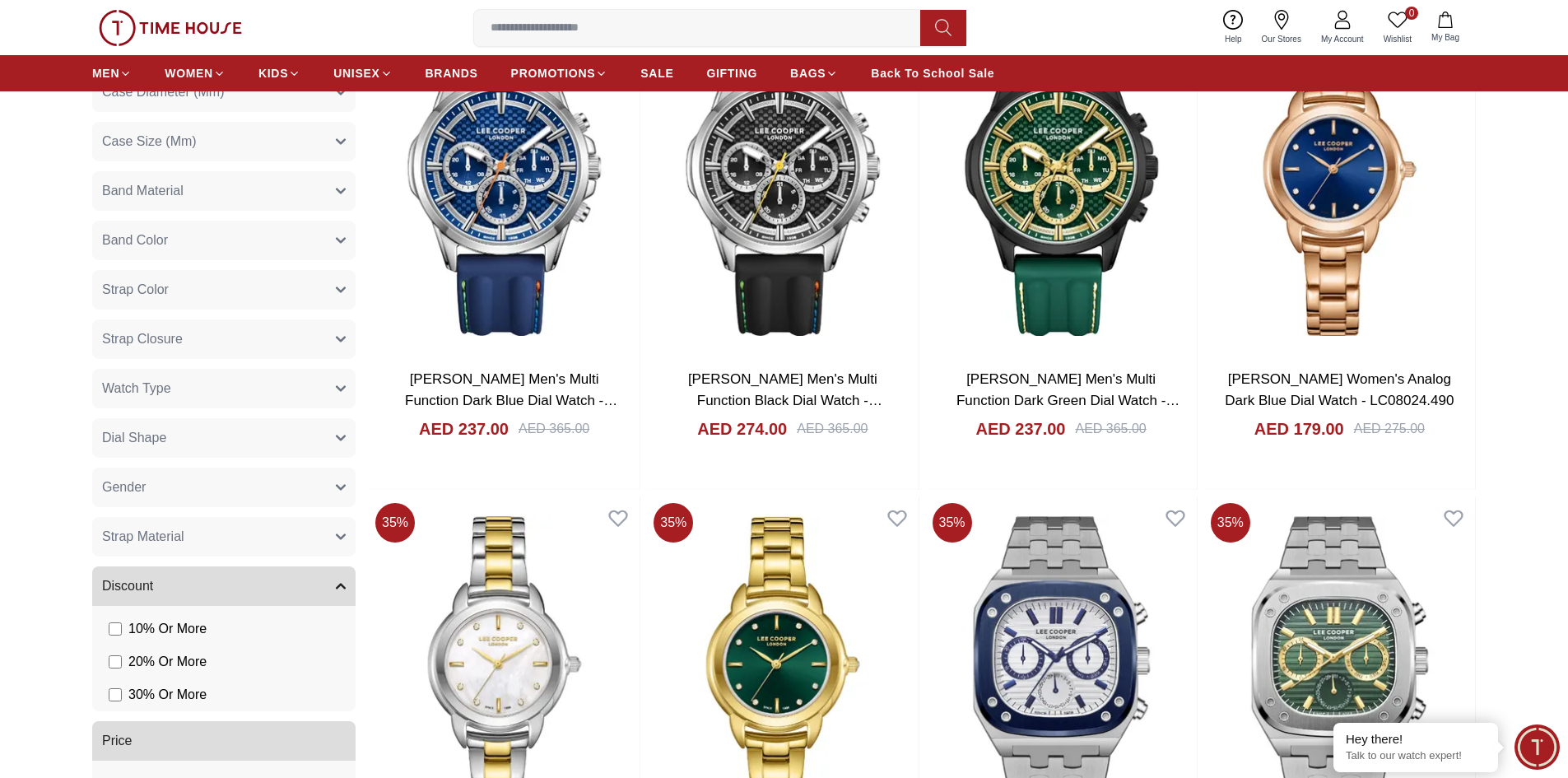
click at [335, 531] on button "Strap Material" at bounding box center [223, 536] width 263 height 39
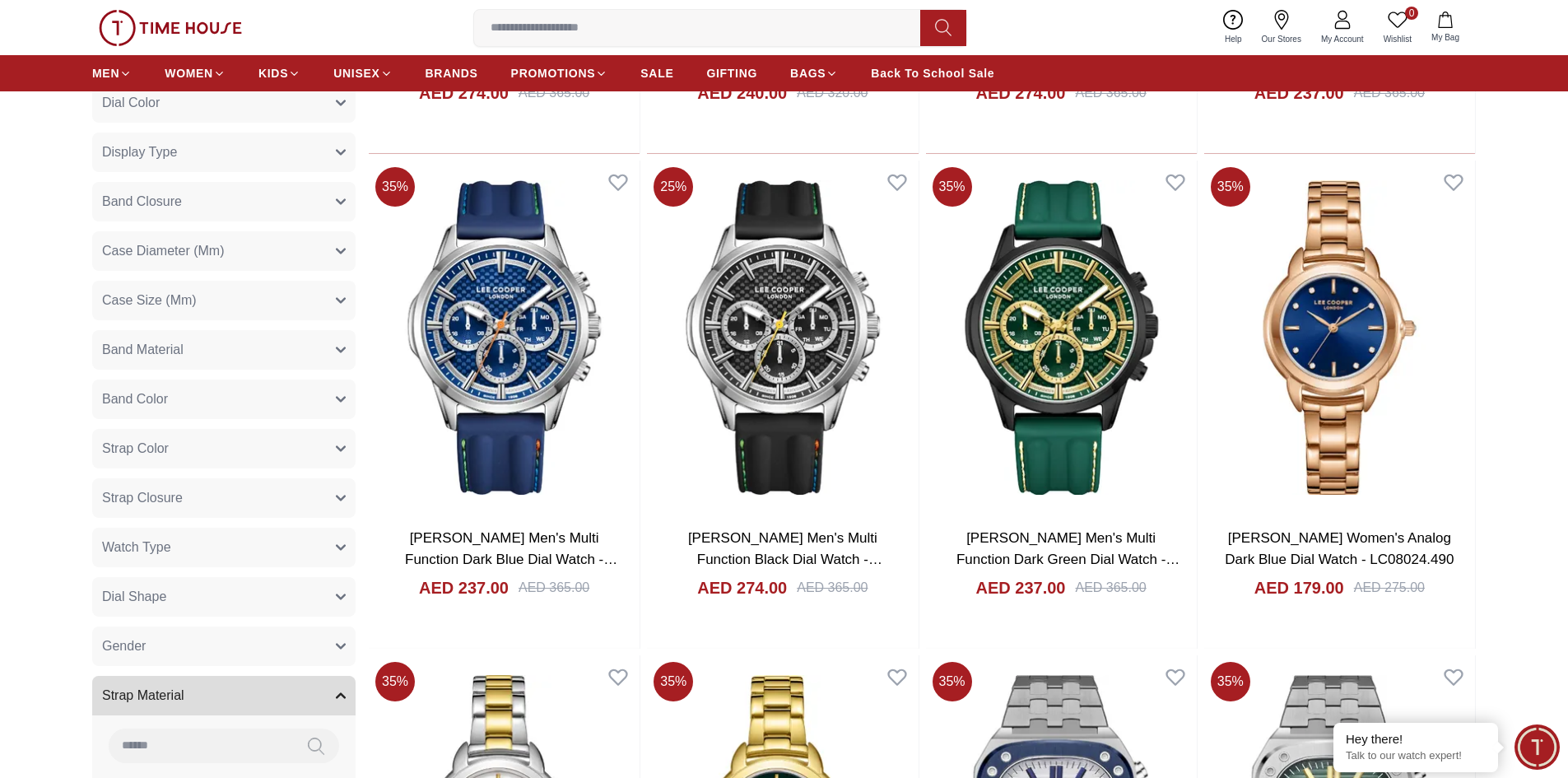
scroll to position [1070, 0]
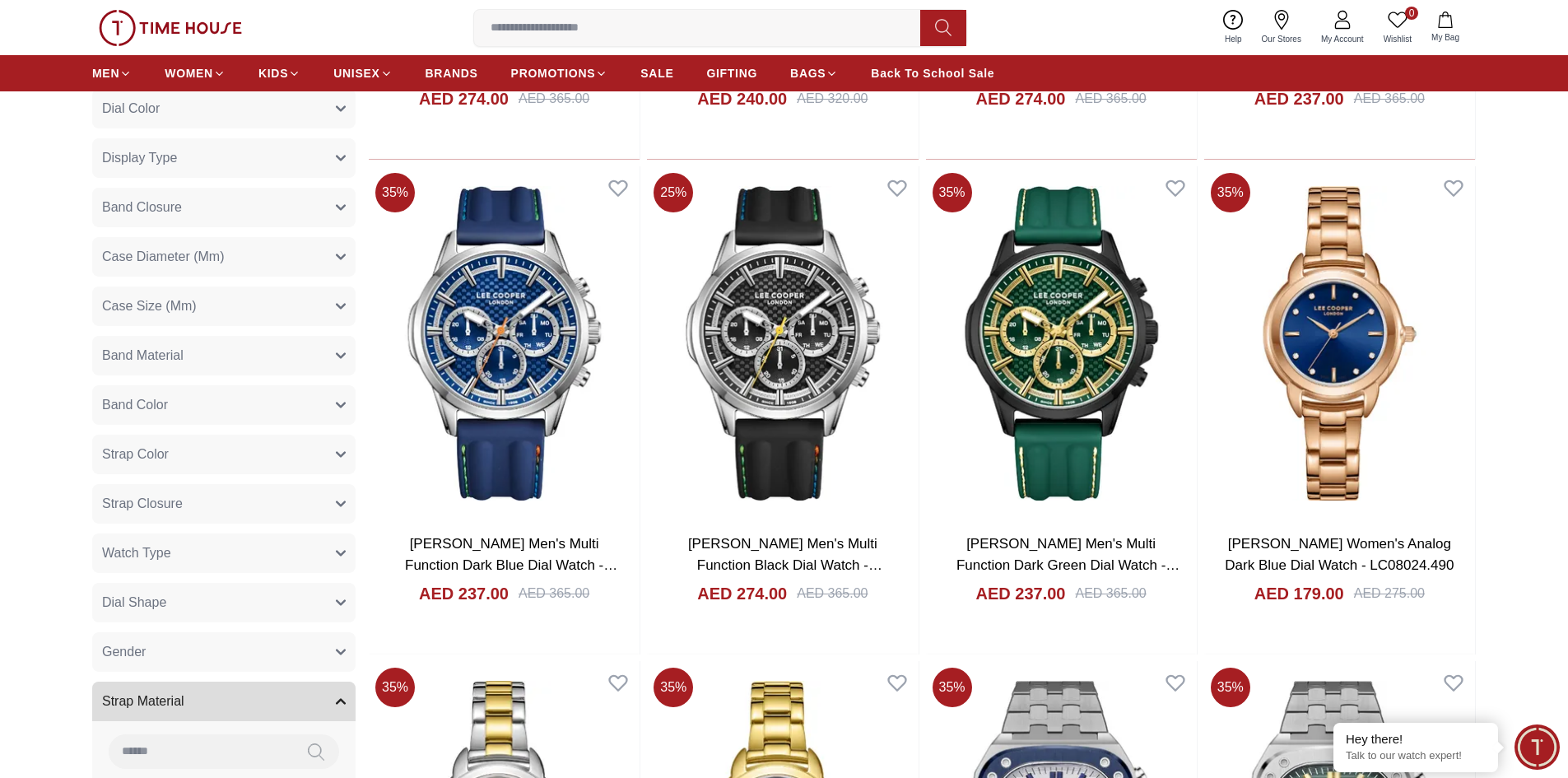
click at [269, 311] on button "Case Size (Mm)" at bounding box center [223, 306] width 263 height 39
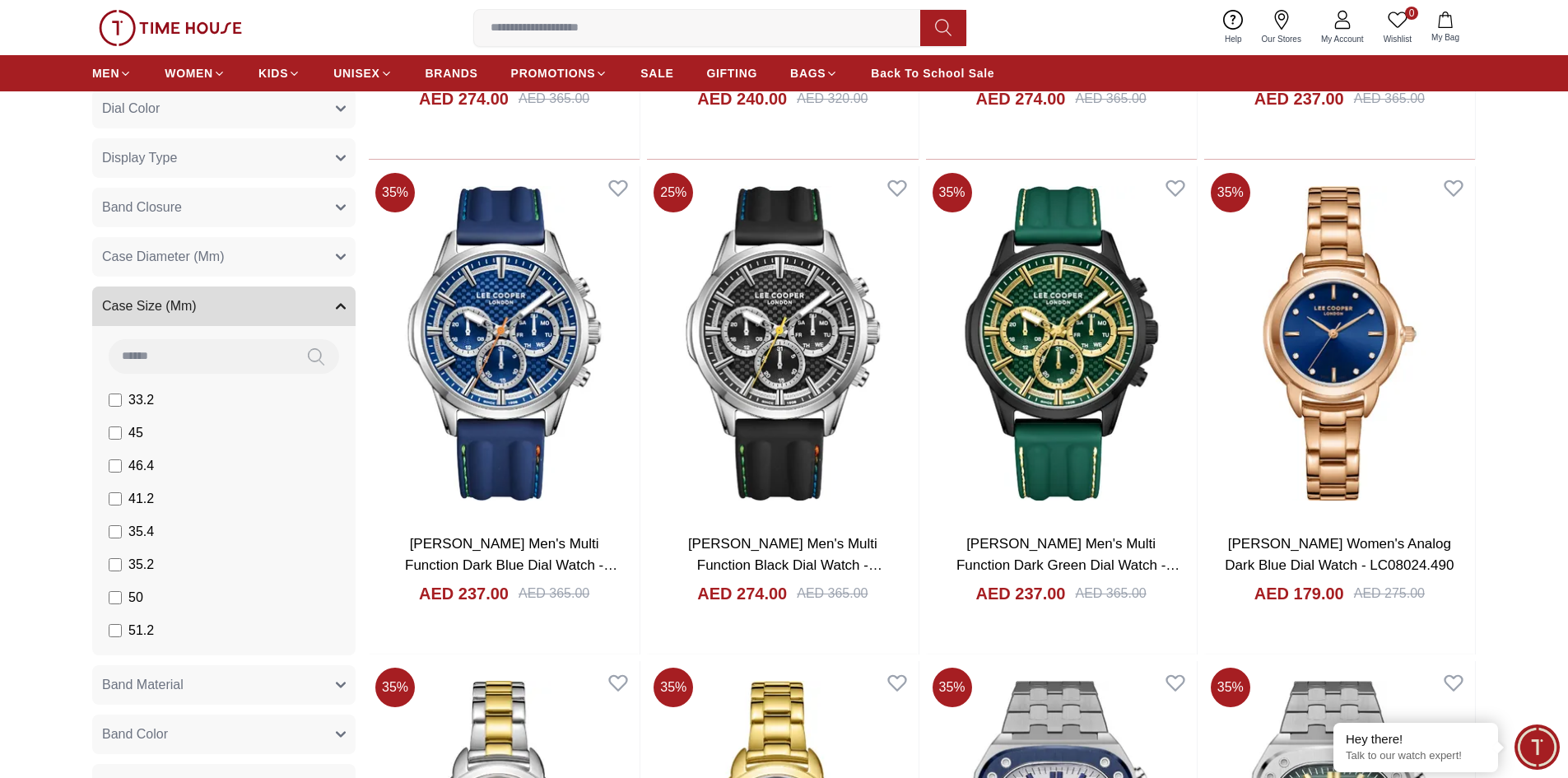
click at [233, 250] on button "Case Diameter (Mm)" at bounding box center [223, 256] width 263 height 39
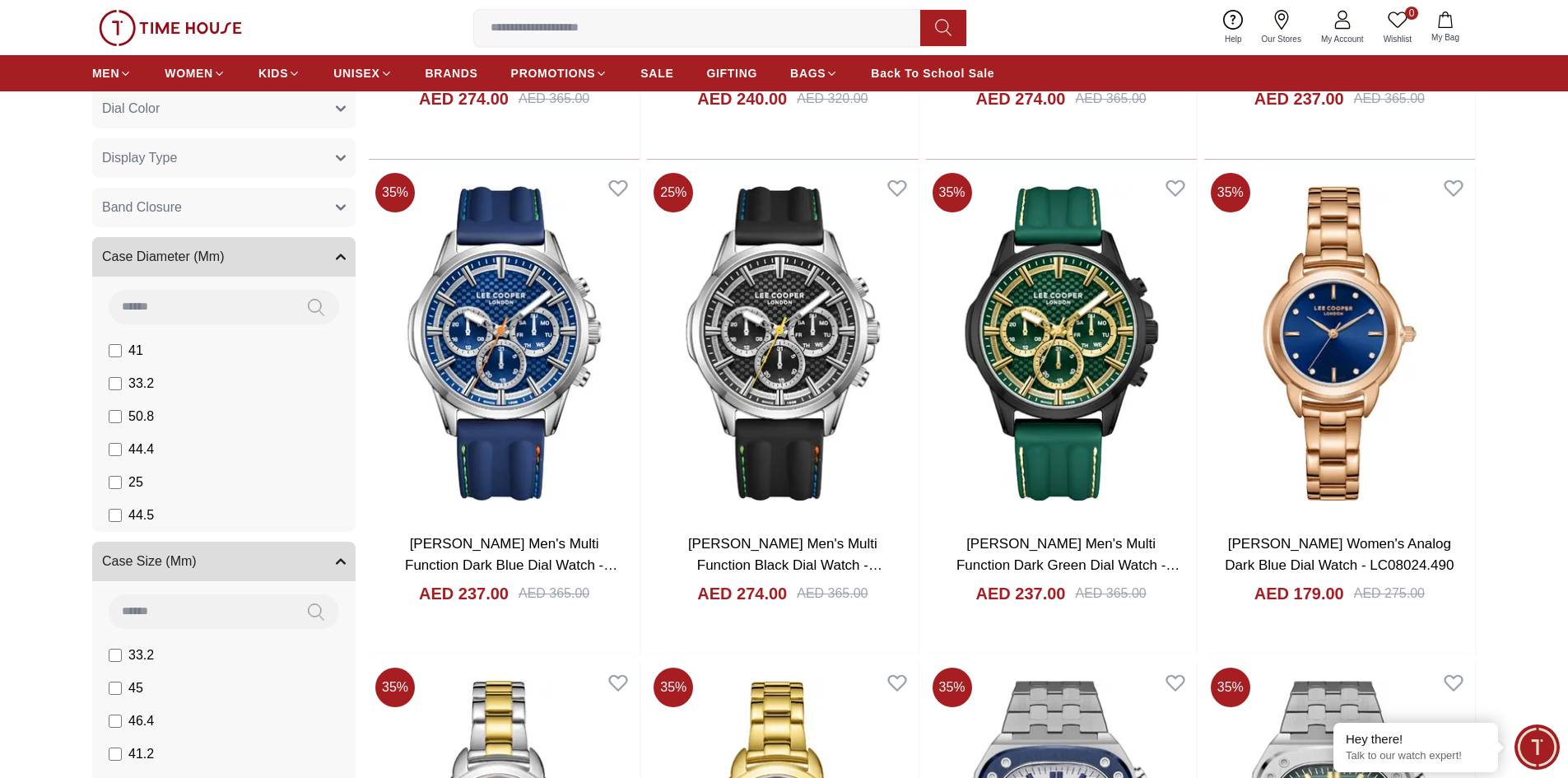
click at [281, 313] on input at bounding box center [201, 306] width 185 height 32
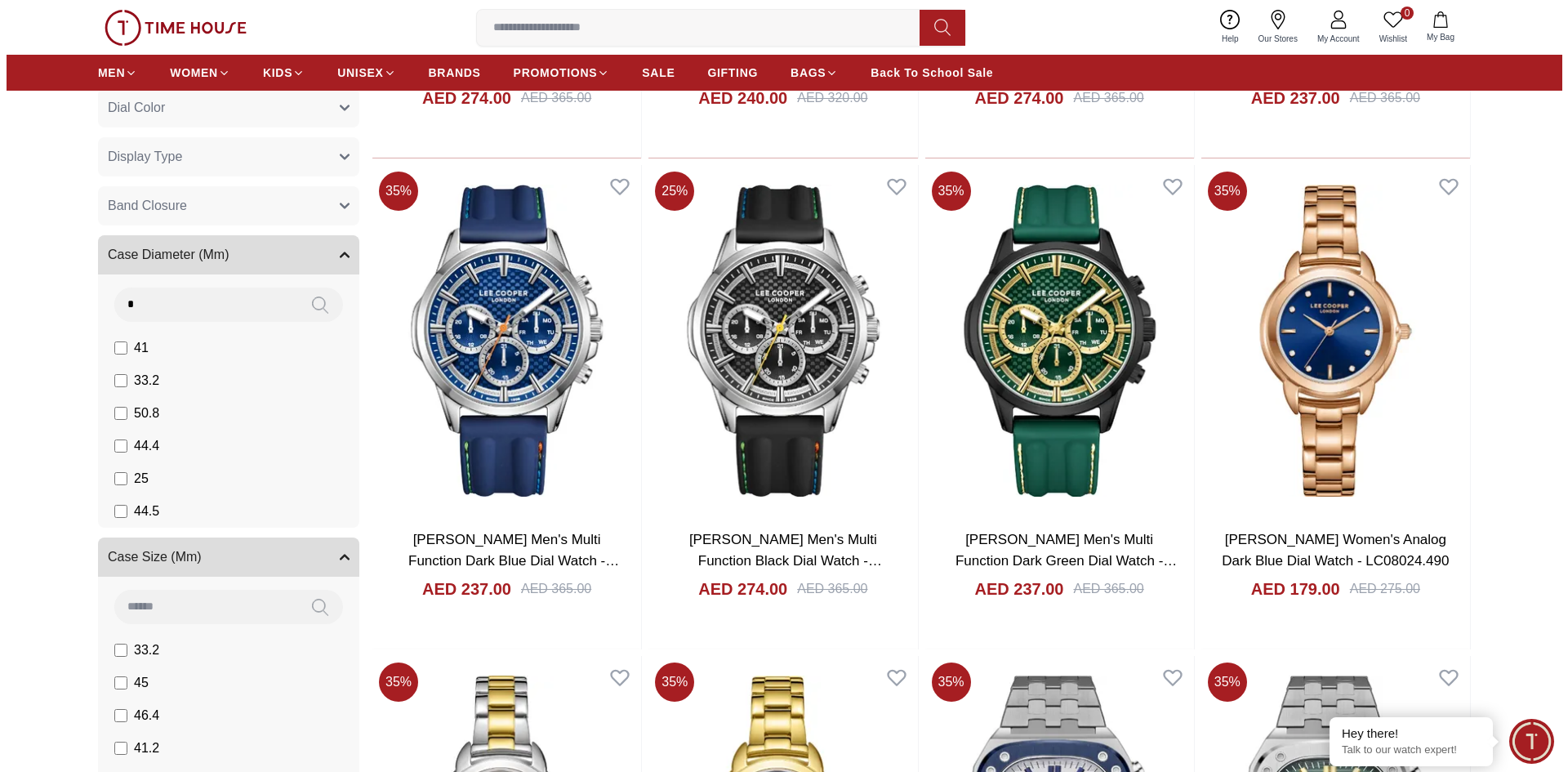
scroll to position [0, 0]
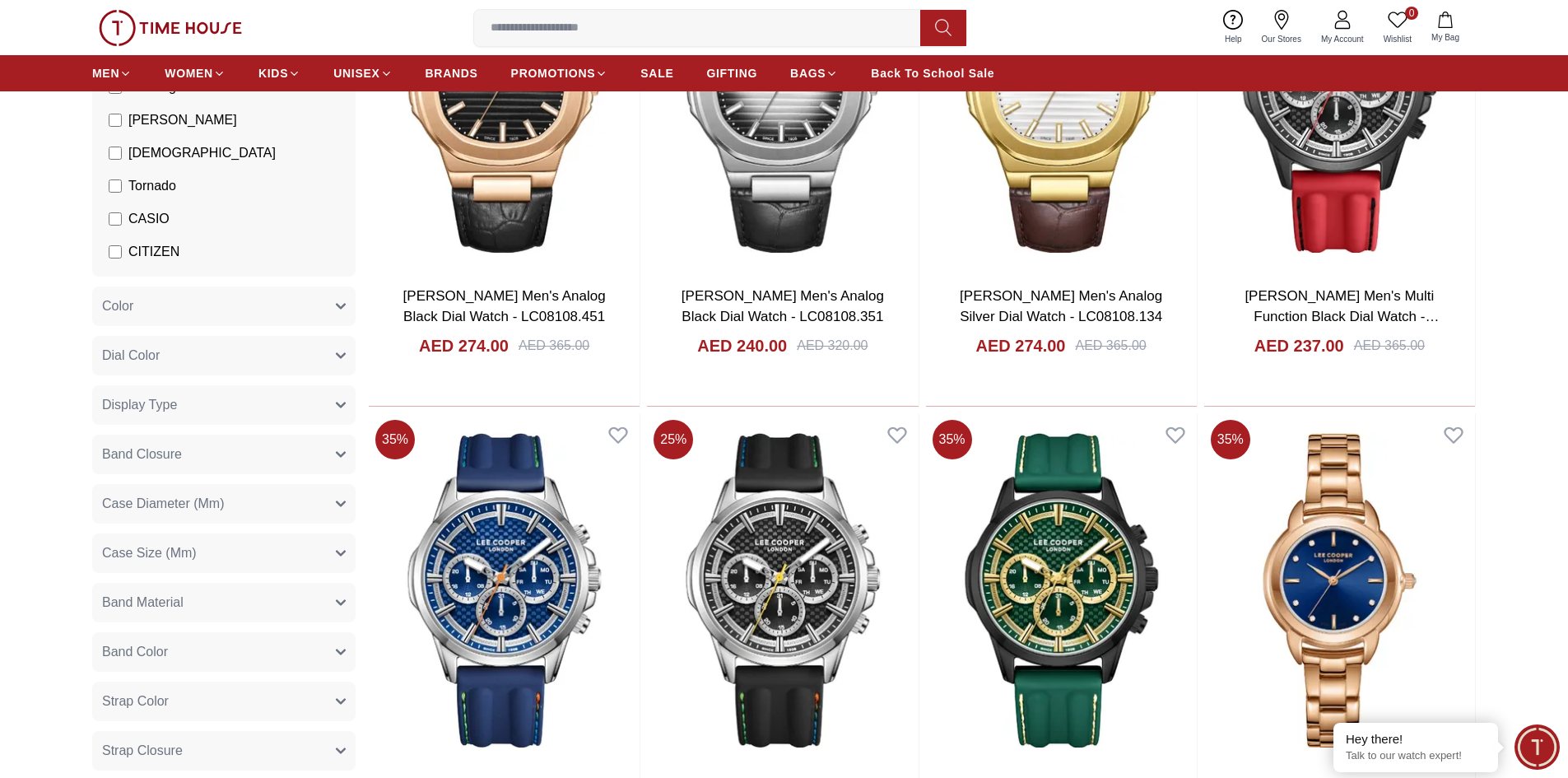
scroll to position [576, 0]
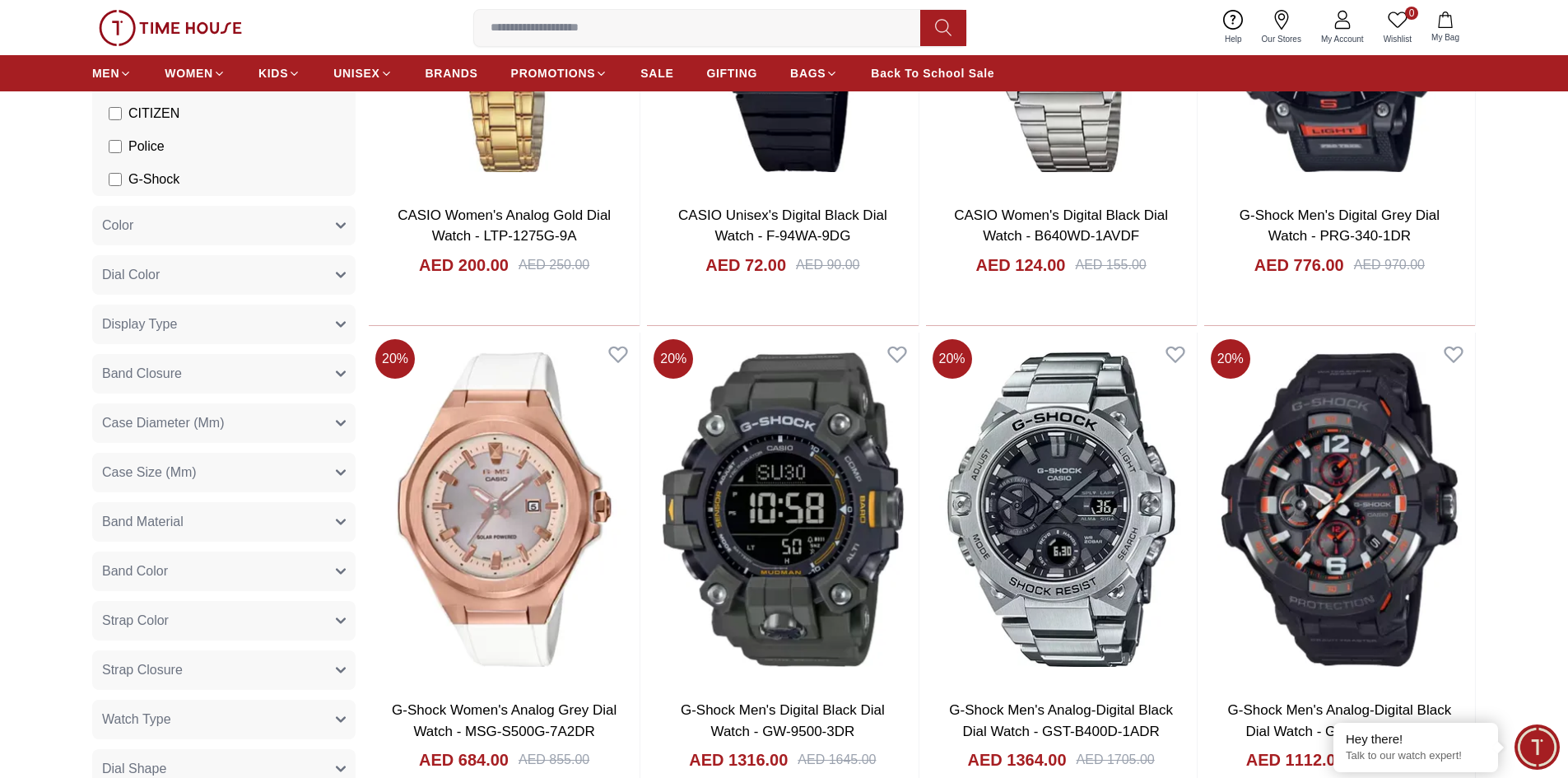
scroll to position [905, 0]
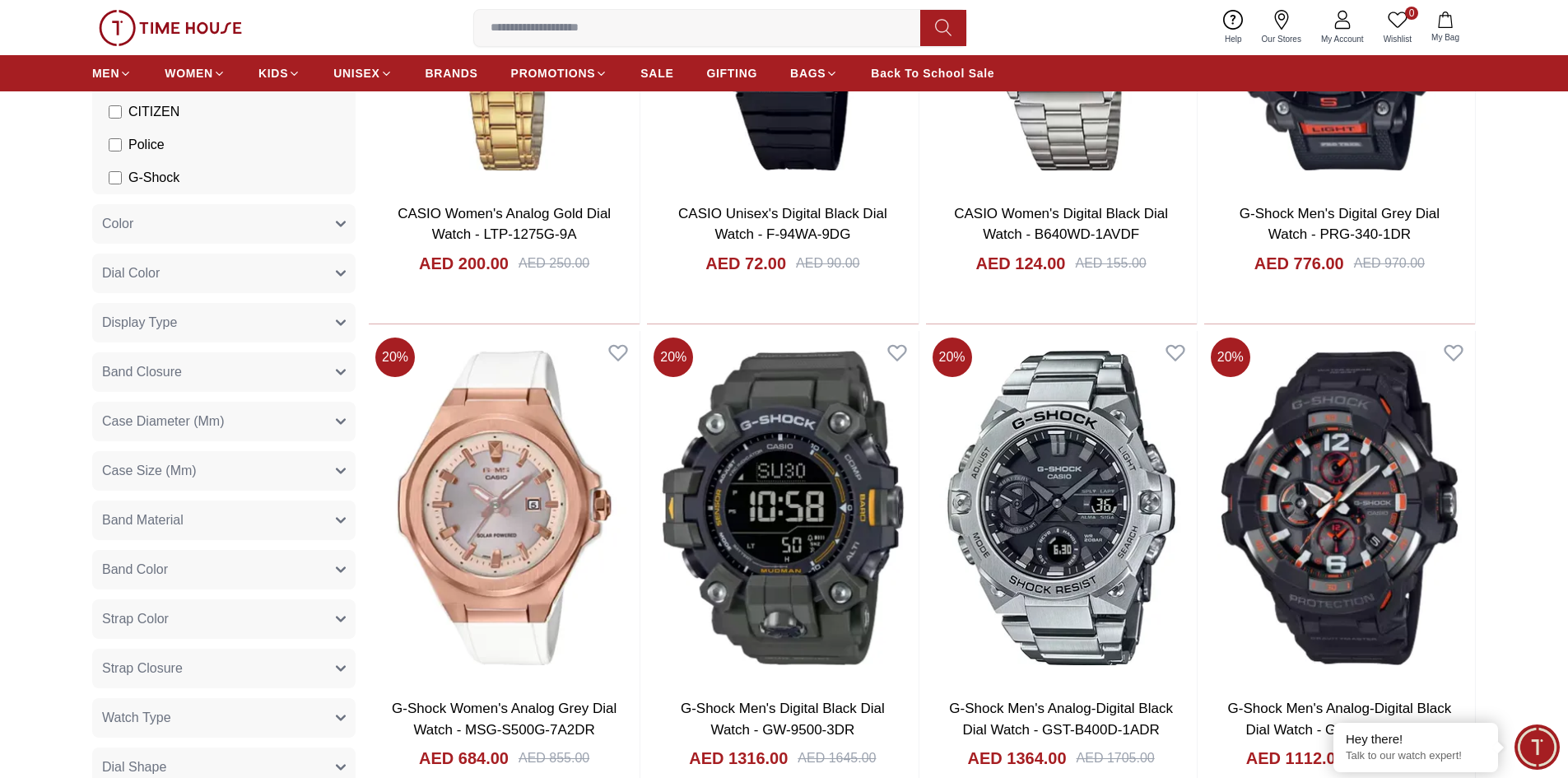
click at [250, 423] on button "Case Diameter (Mm)" at bounding box center [223, 421] width 263 height 39
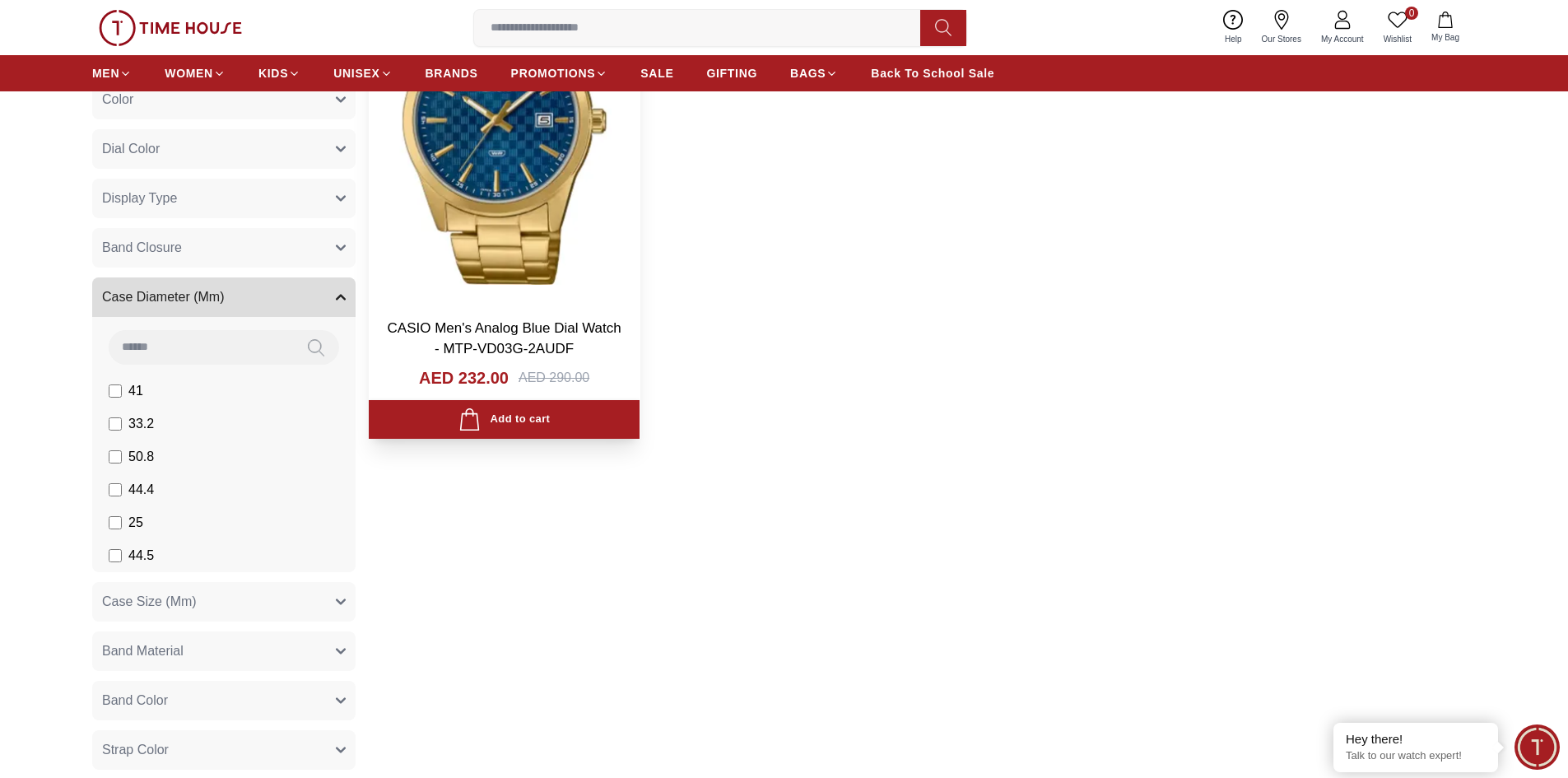
scroll to position [798, 0]
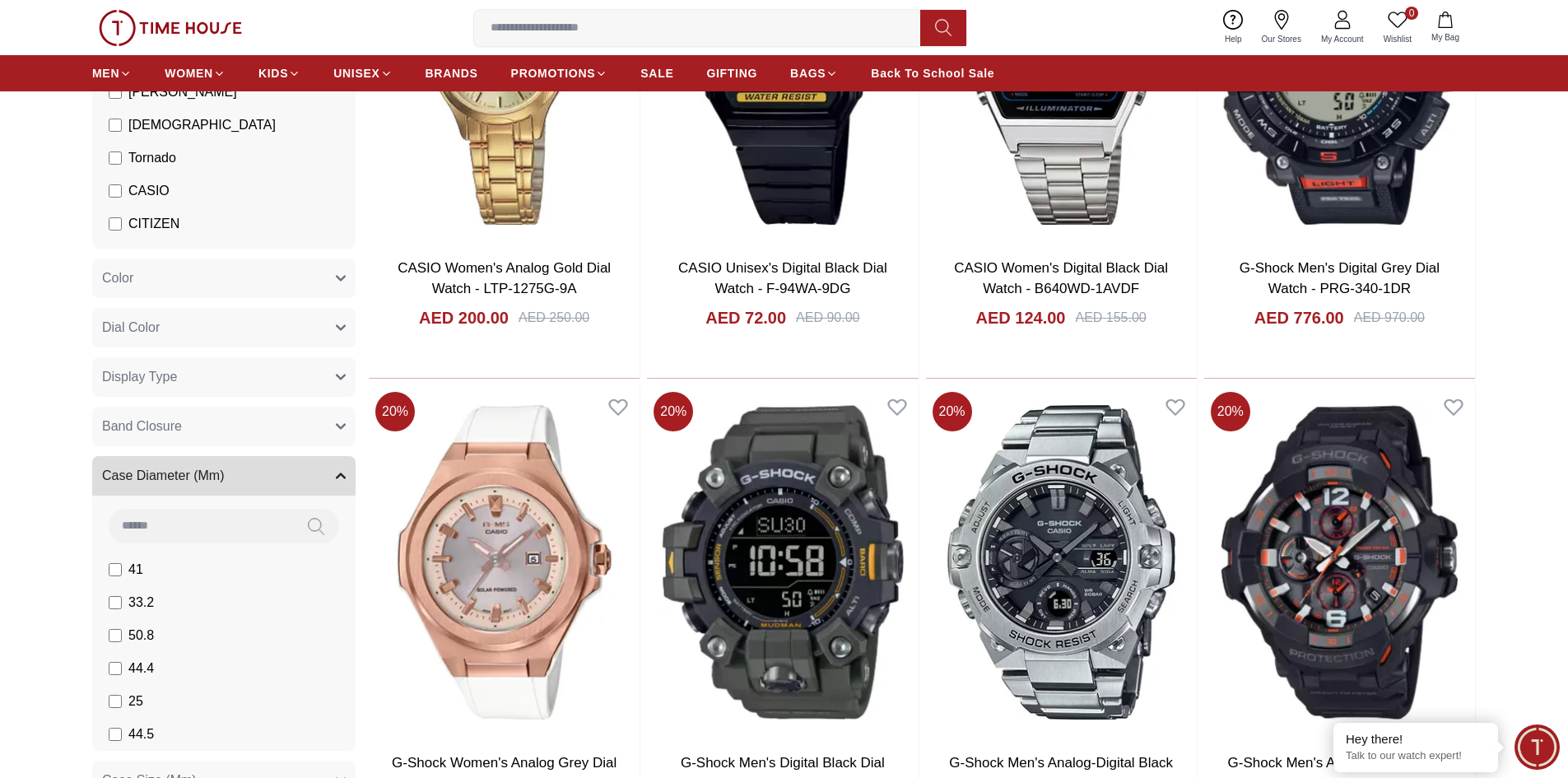
scroll to position [880, 0]
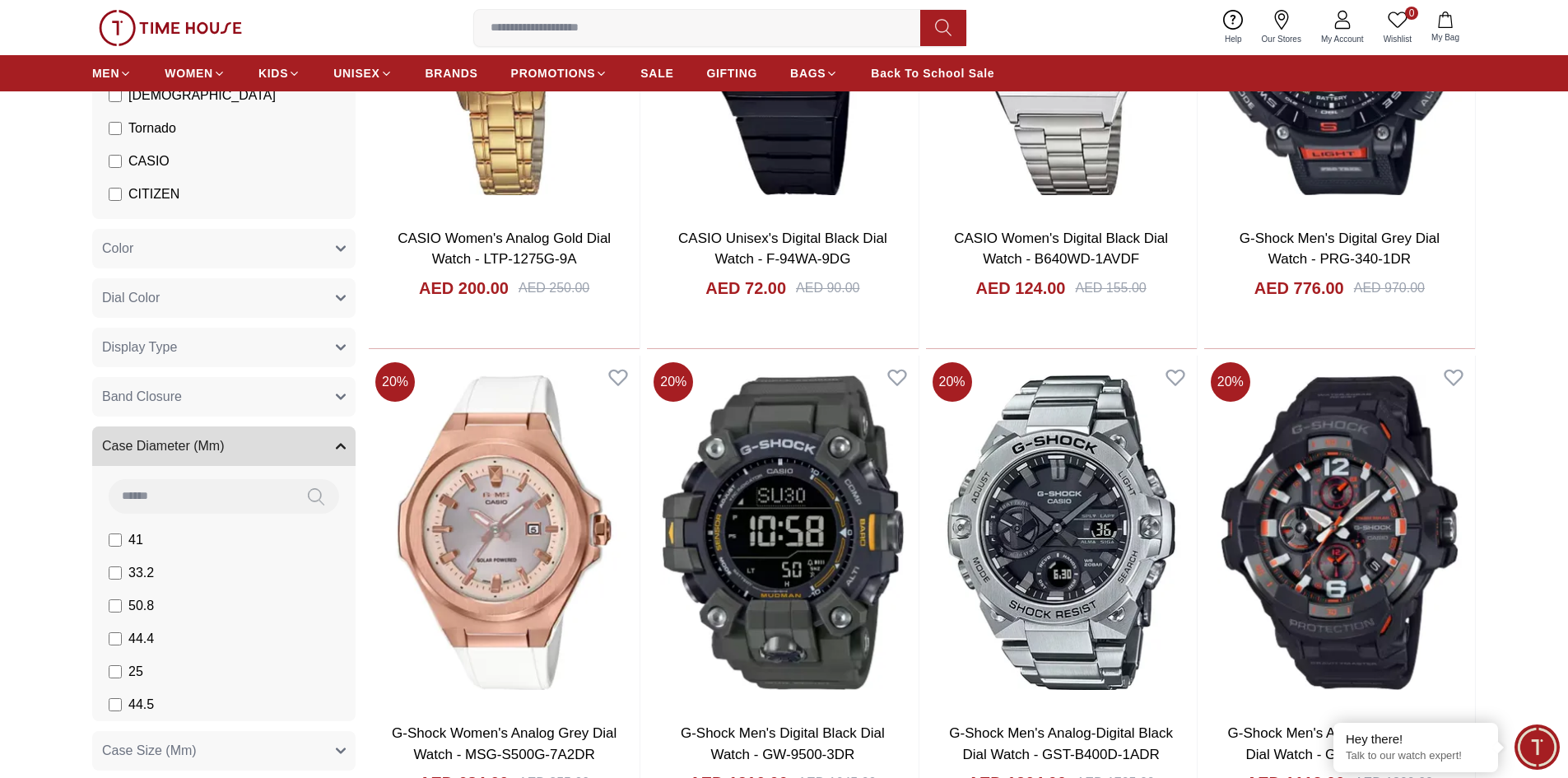
click at [178, 499] on input at bounding box center [201, 495] width 185 height 32
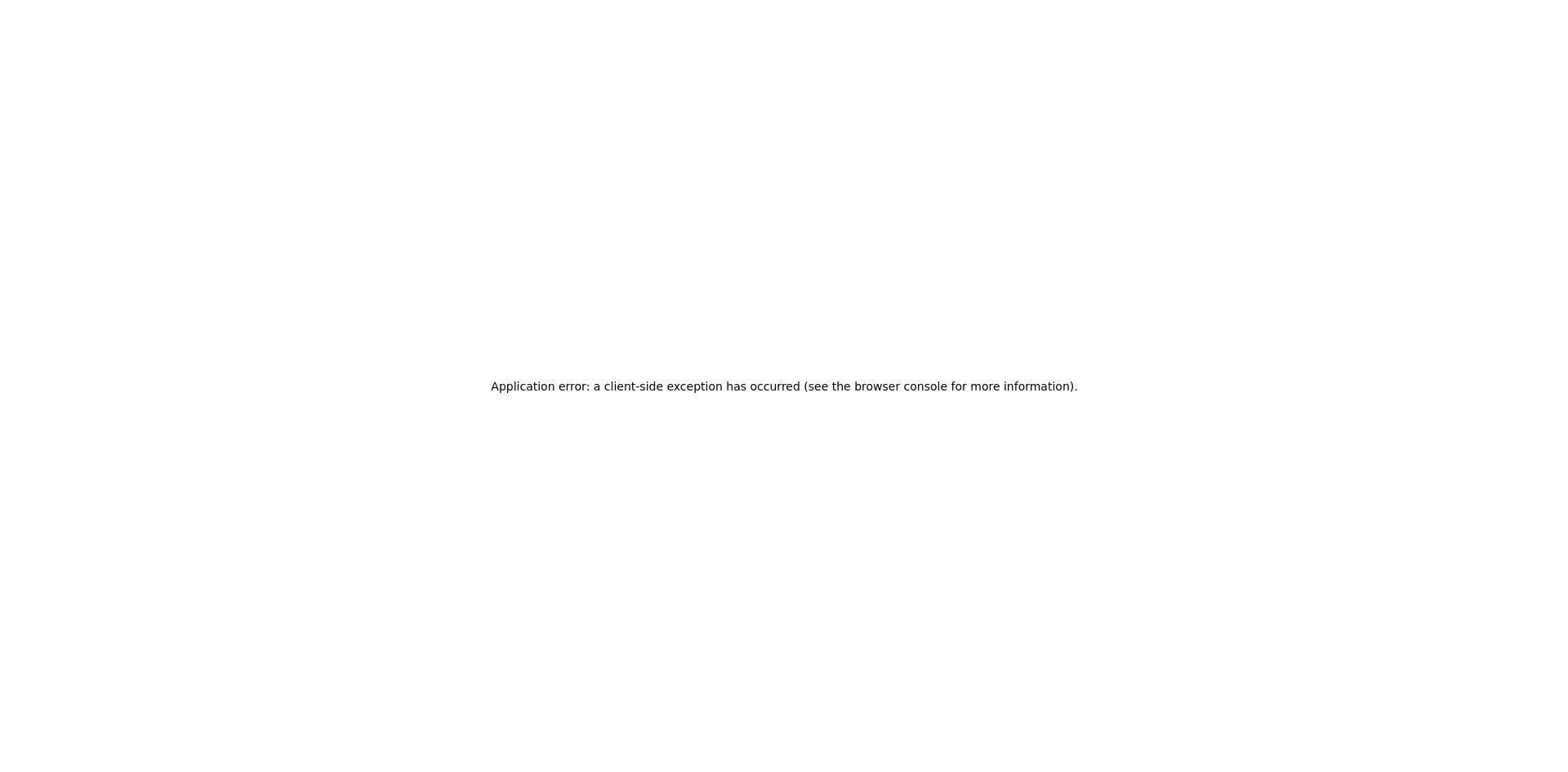
scroll to position [0, 0]
